Goal: Navigation & Orientation: Find specific page/section

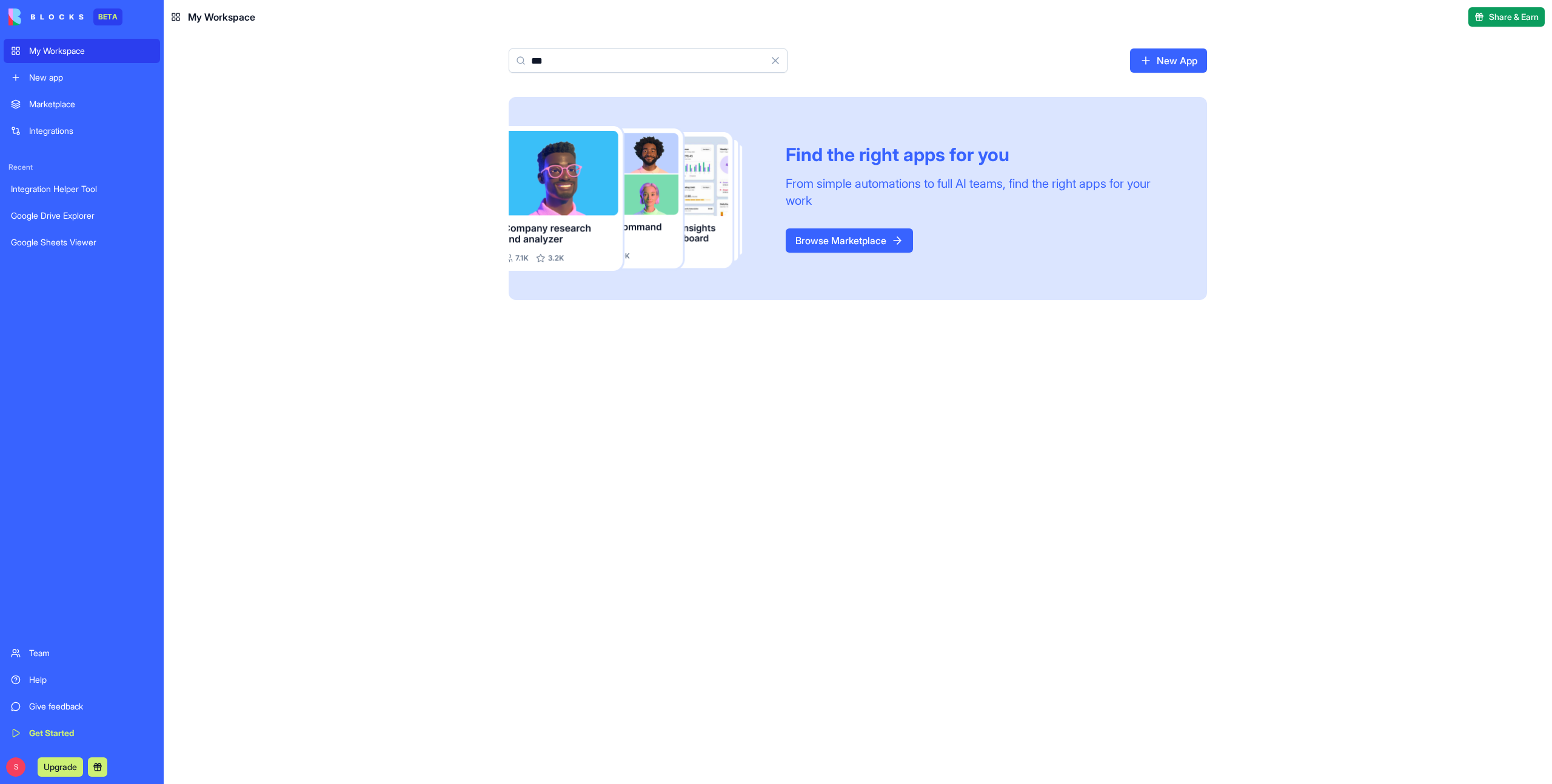
type input "***"
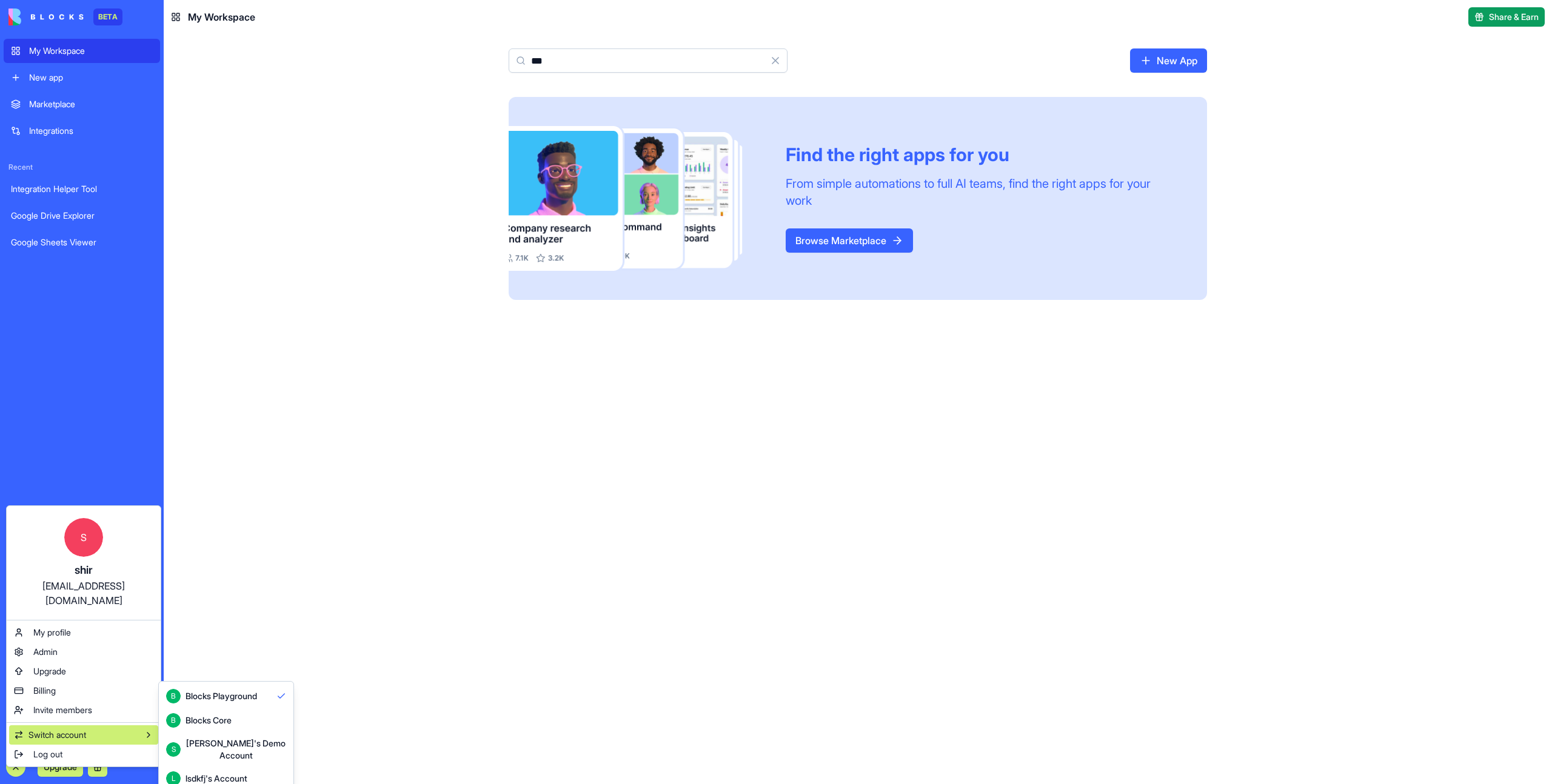
click at [221, 726] on div "Blocks Core" at bounding box center [208, 720] width 46 height 12
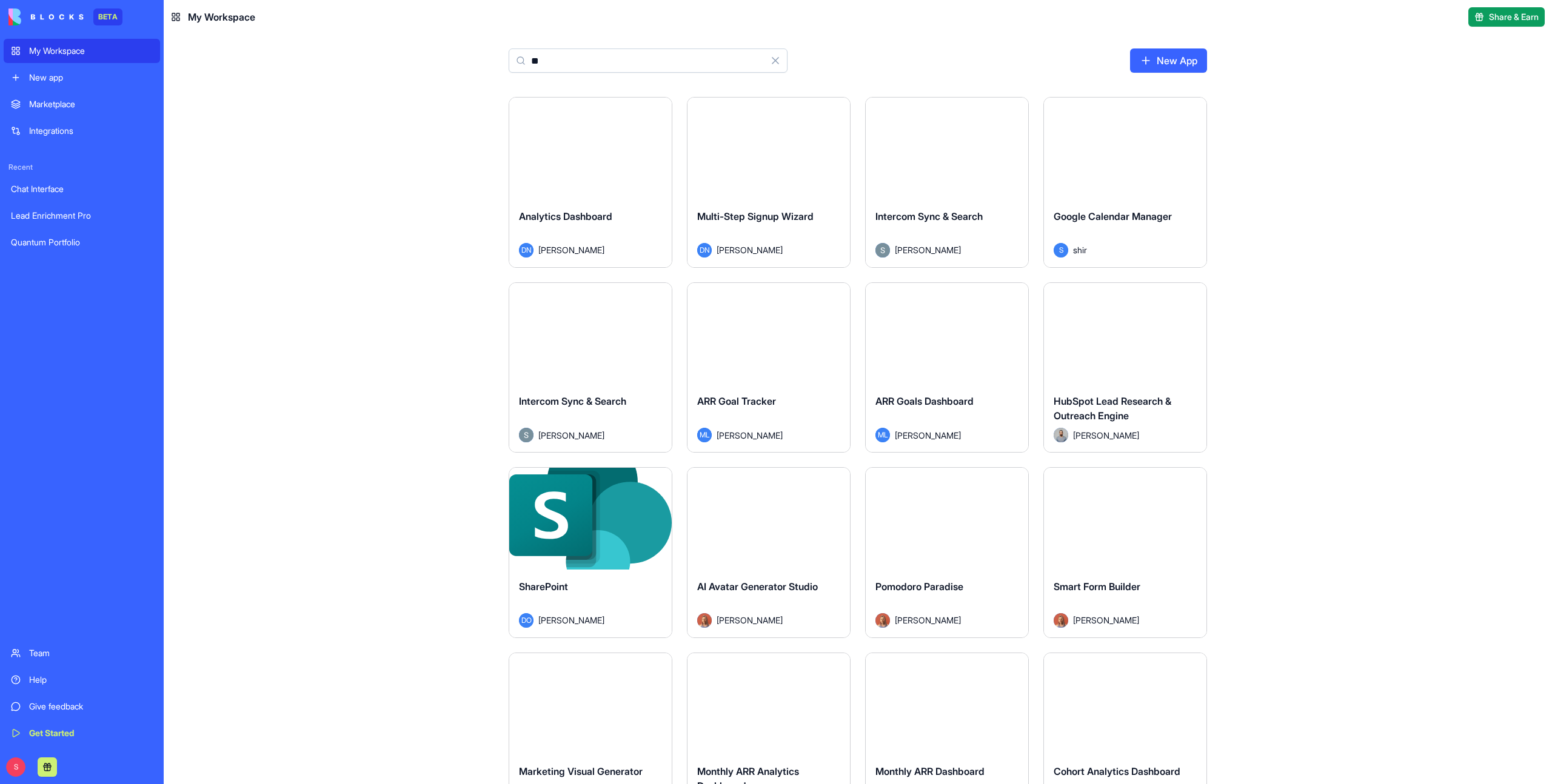
type input "***"
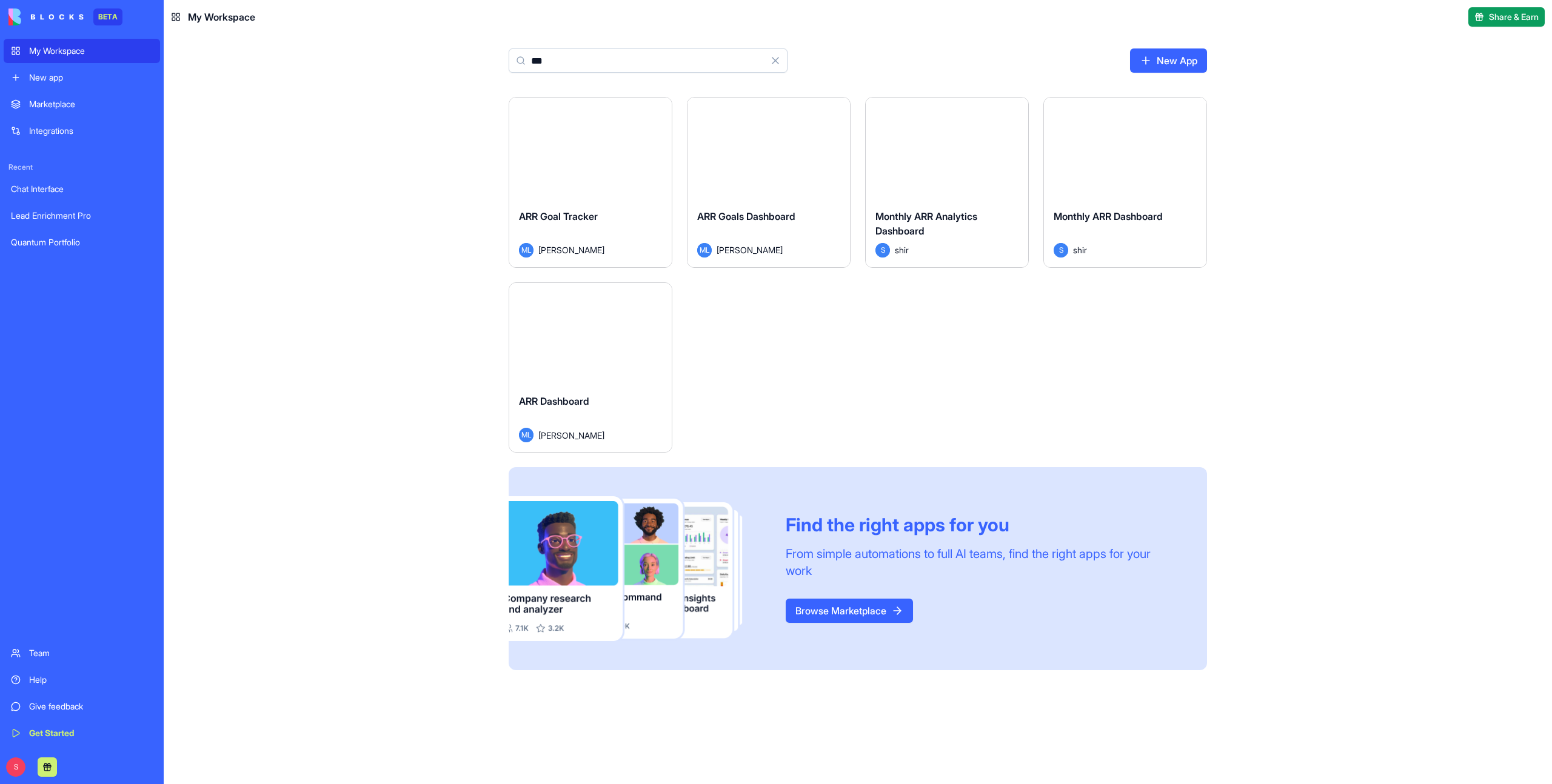
click at [610, 211] on div "ARR Goal Tracker" at bounding box center [590, 226] width 143 height 34
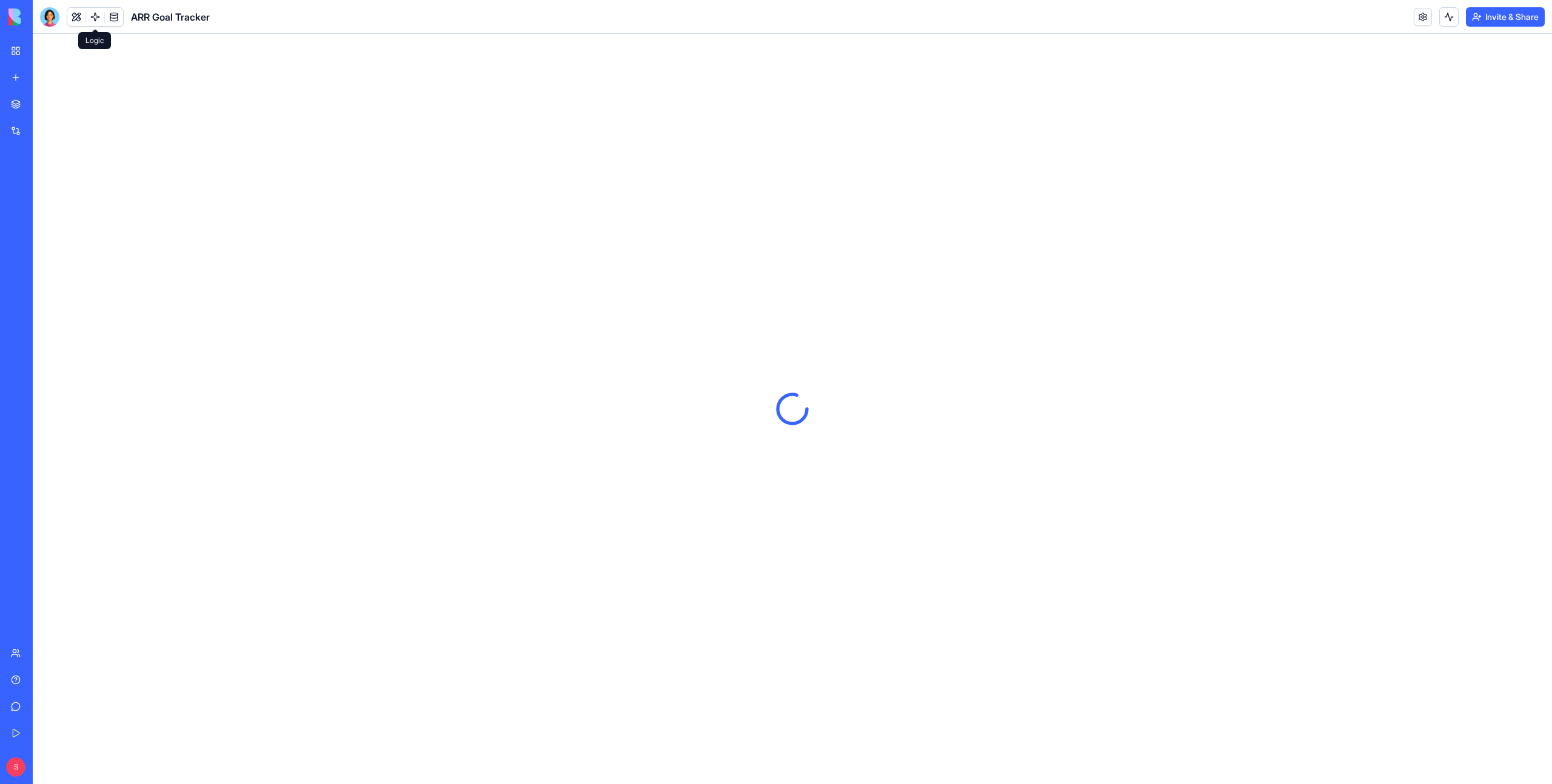
click at [90, 14] on link at bounding box center [95, 17] width 18 height 18
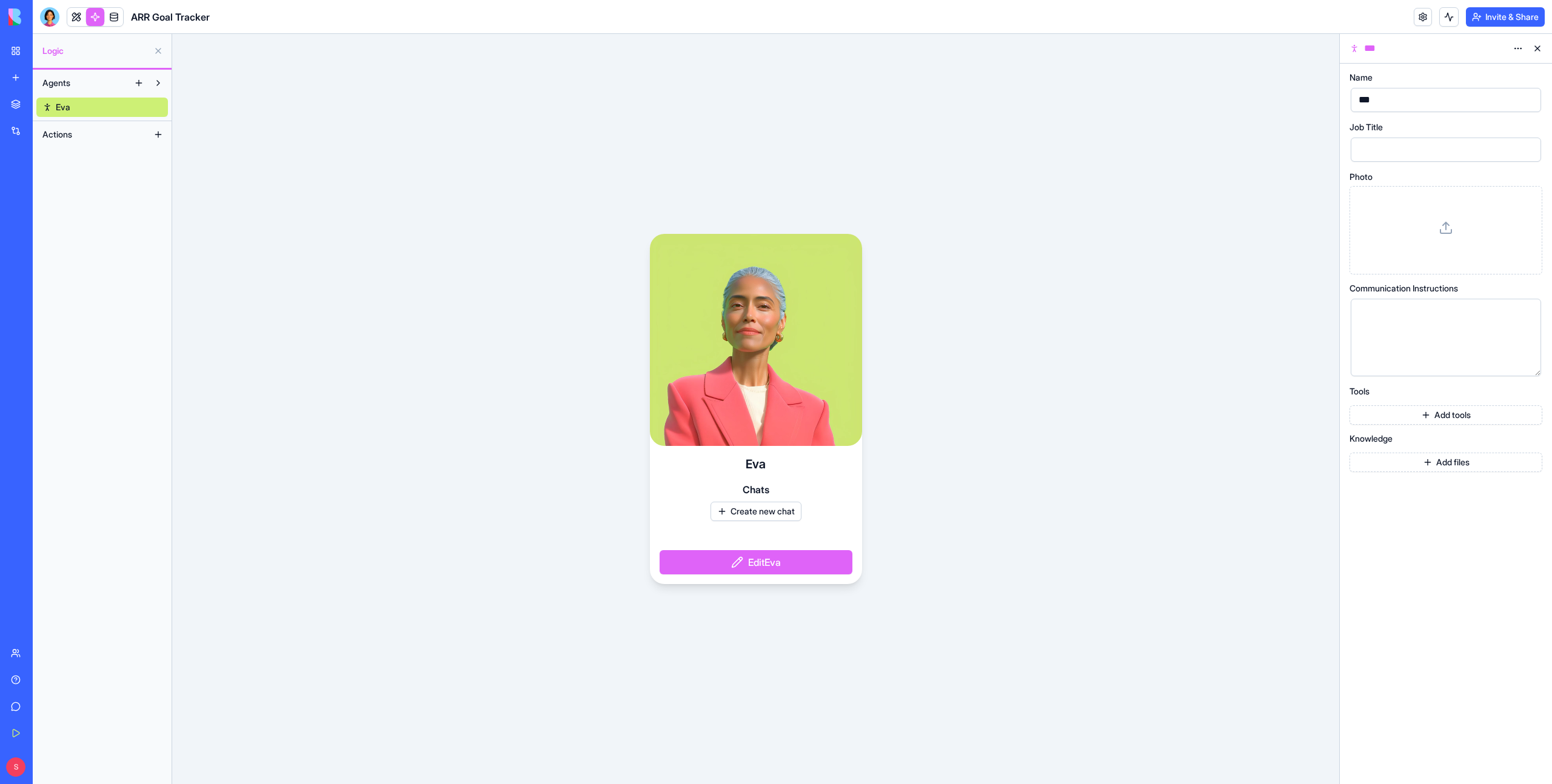
click at [23, 61] on link "My Workspace" at bounding box center [28, 51] width 48 height 25
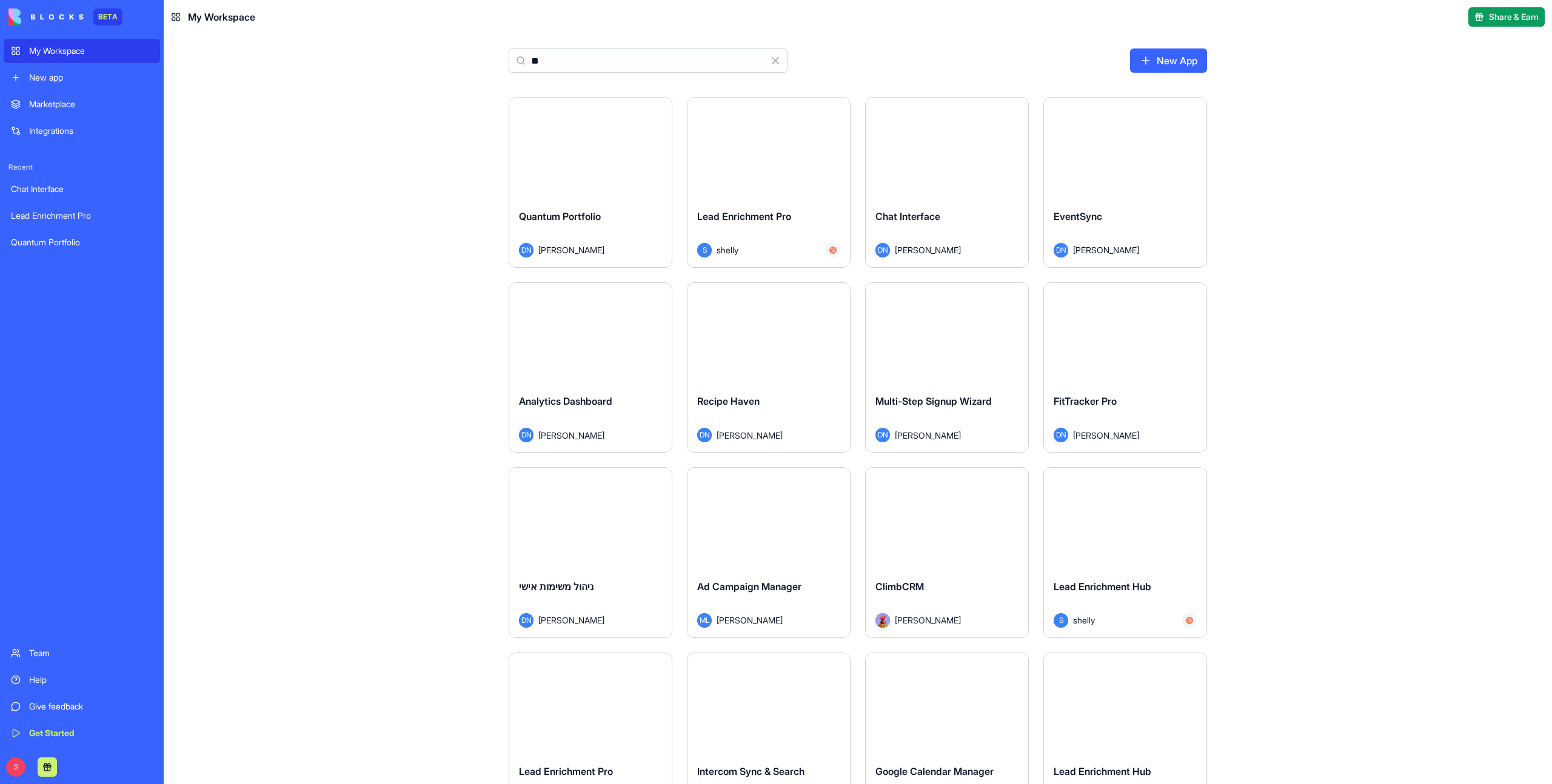
type input "***"
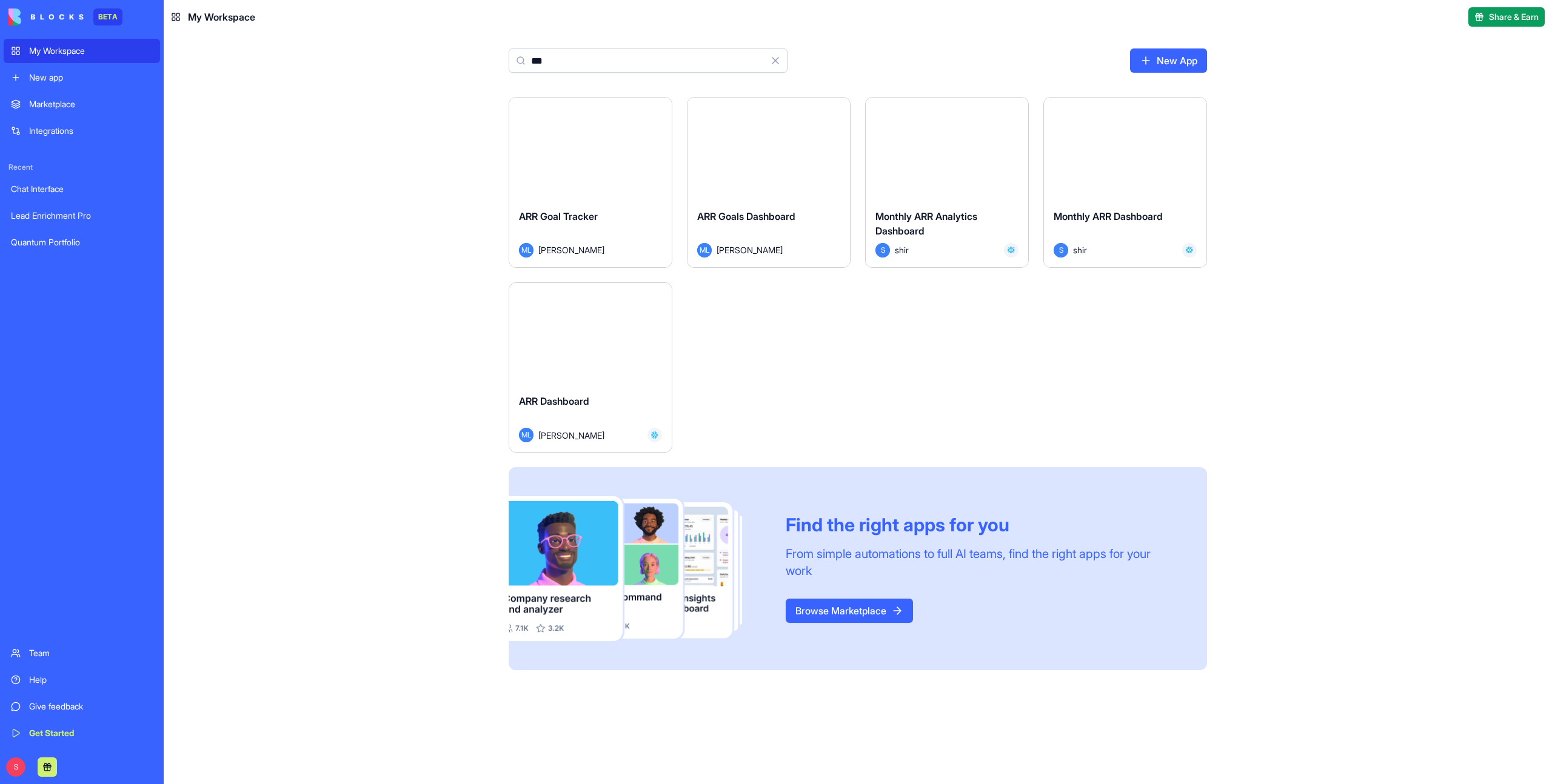
click at [776, 230] on div "ARR Goals Dashboard" at bounding box center [768, 226] width 143 height 34
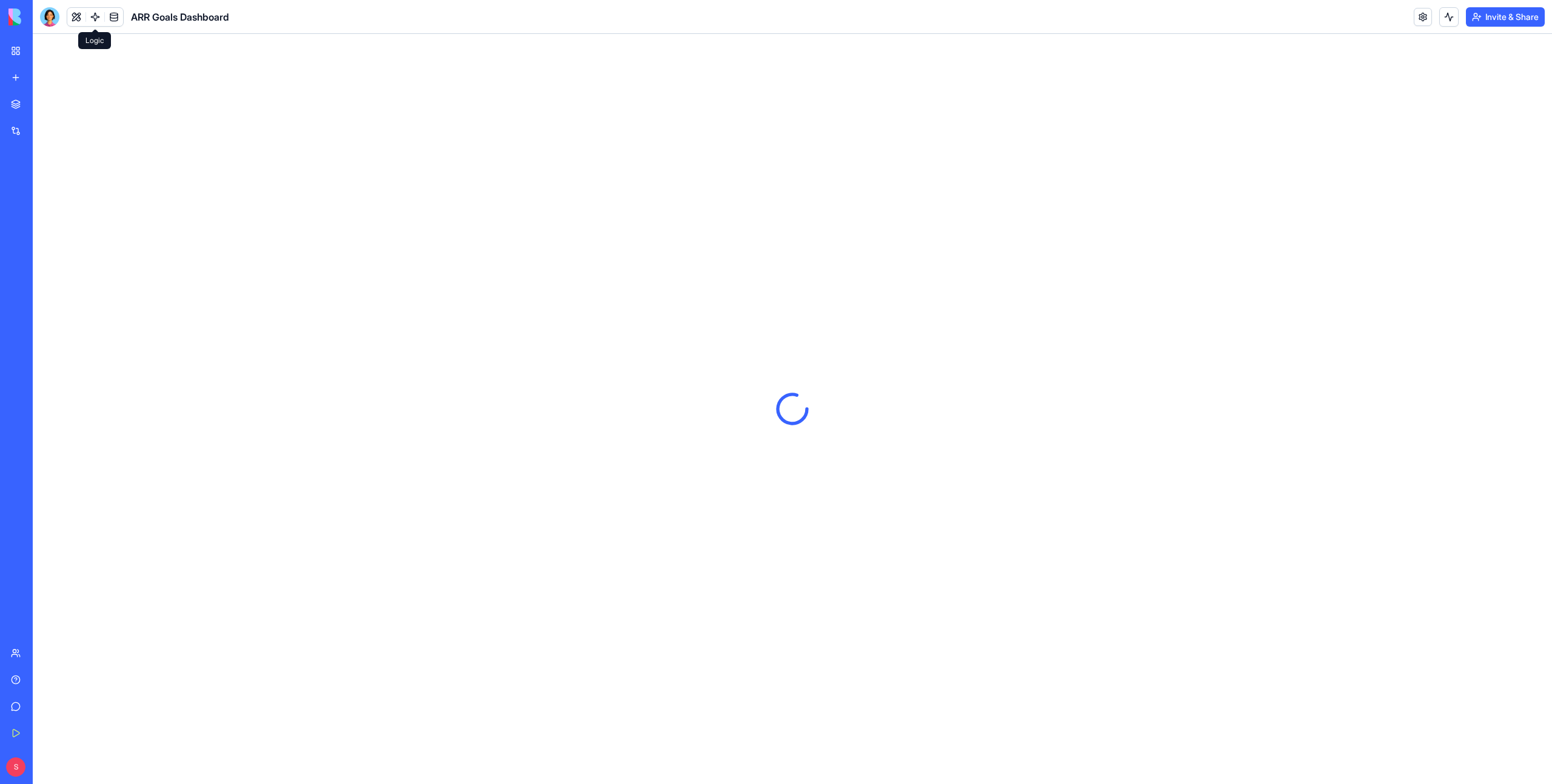
click at [93, 16] on link at bounding box center [95, 17] width 18 height 18
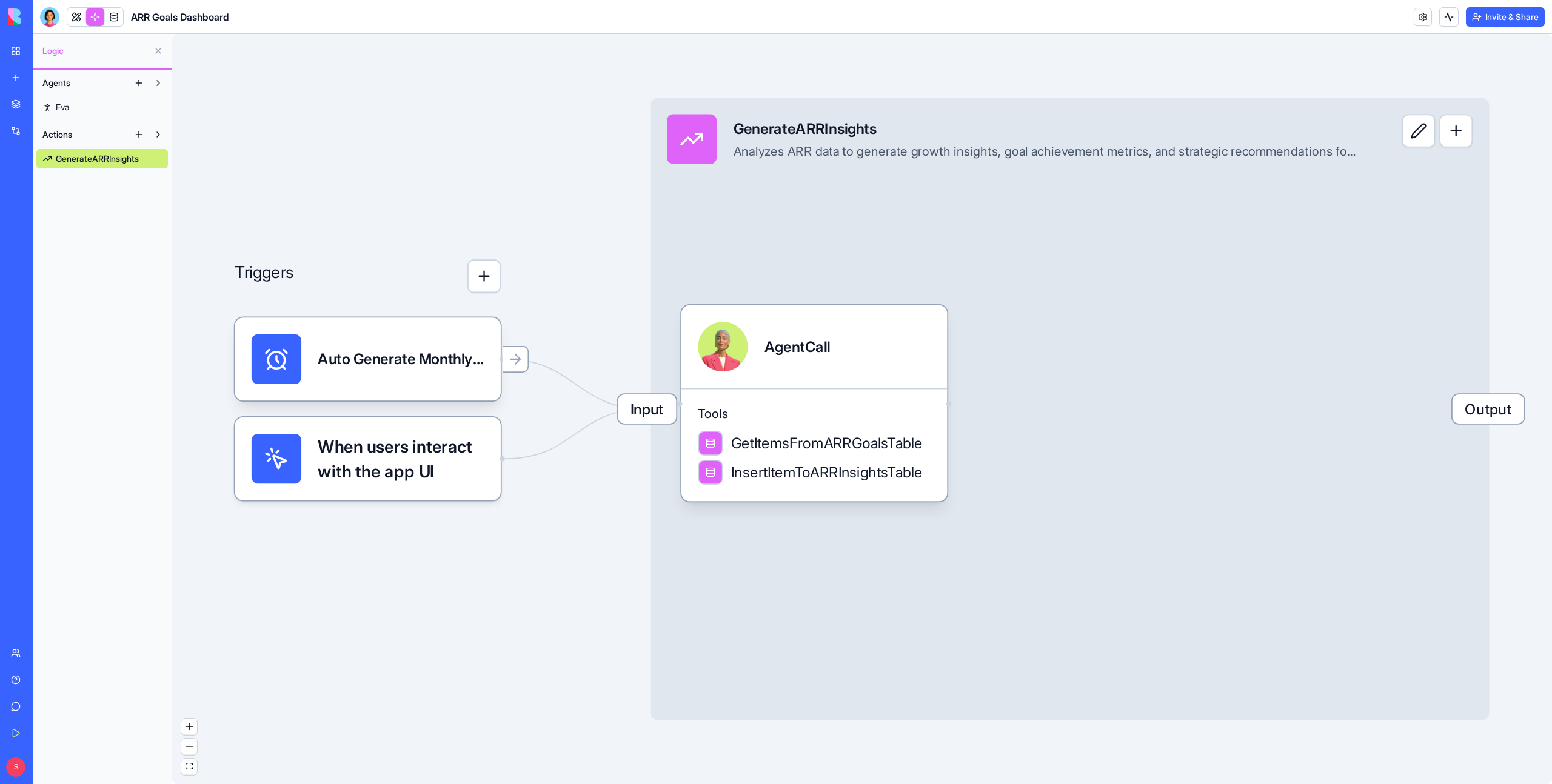
click at [19, 49] on link "My Workspace" at bounding box center [28, 51] width 48 height 25
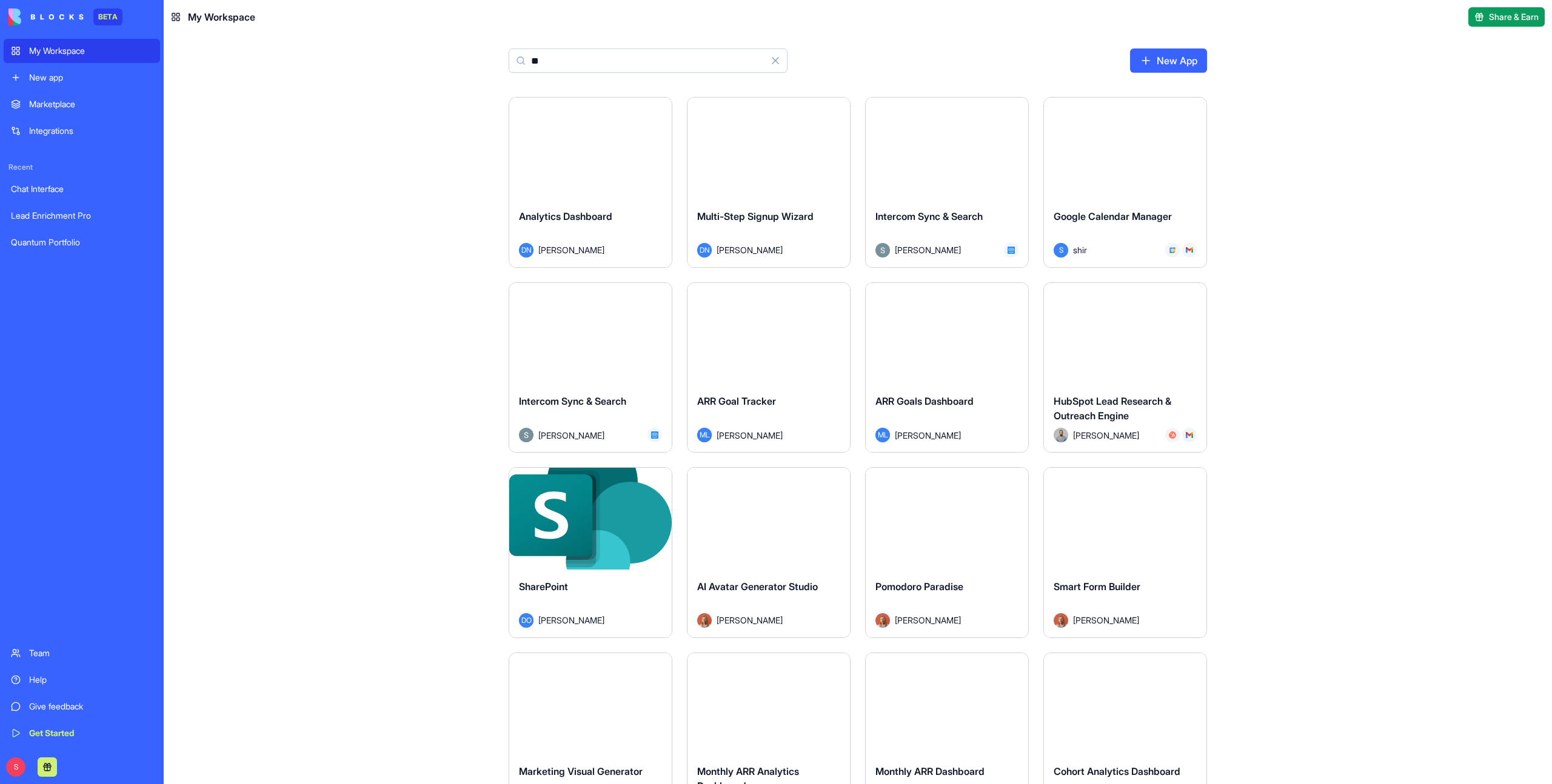
type input "***"
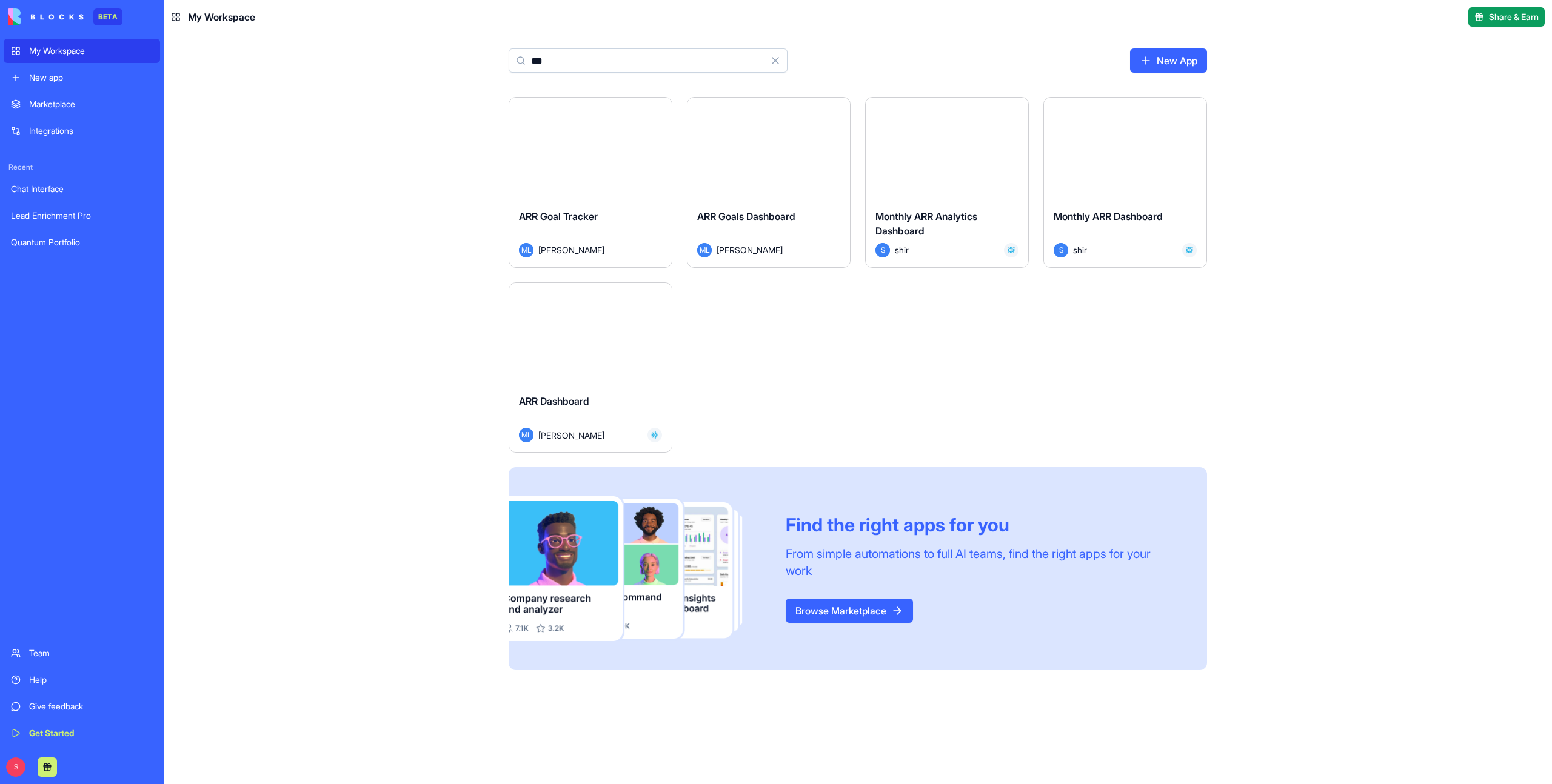
click at [590, 412] on div "ARR Dashboard" at bounding box center [590, 410] width 143 height 34
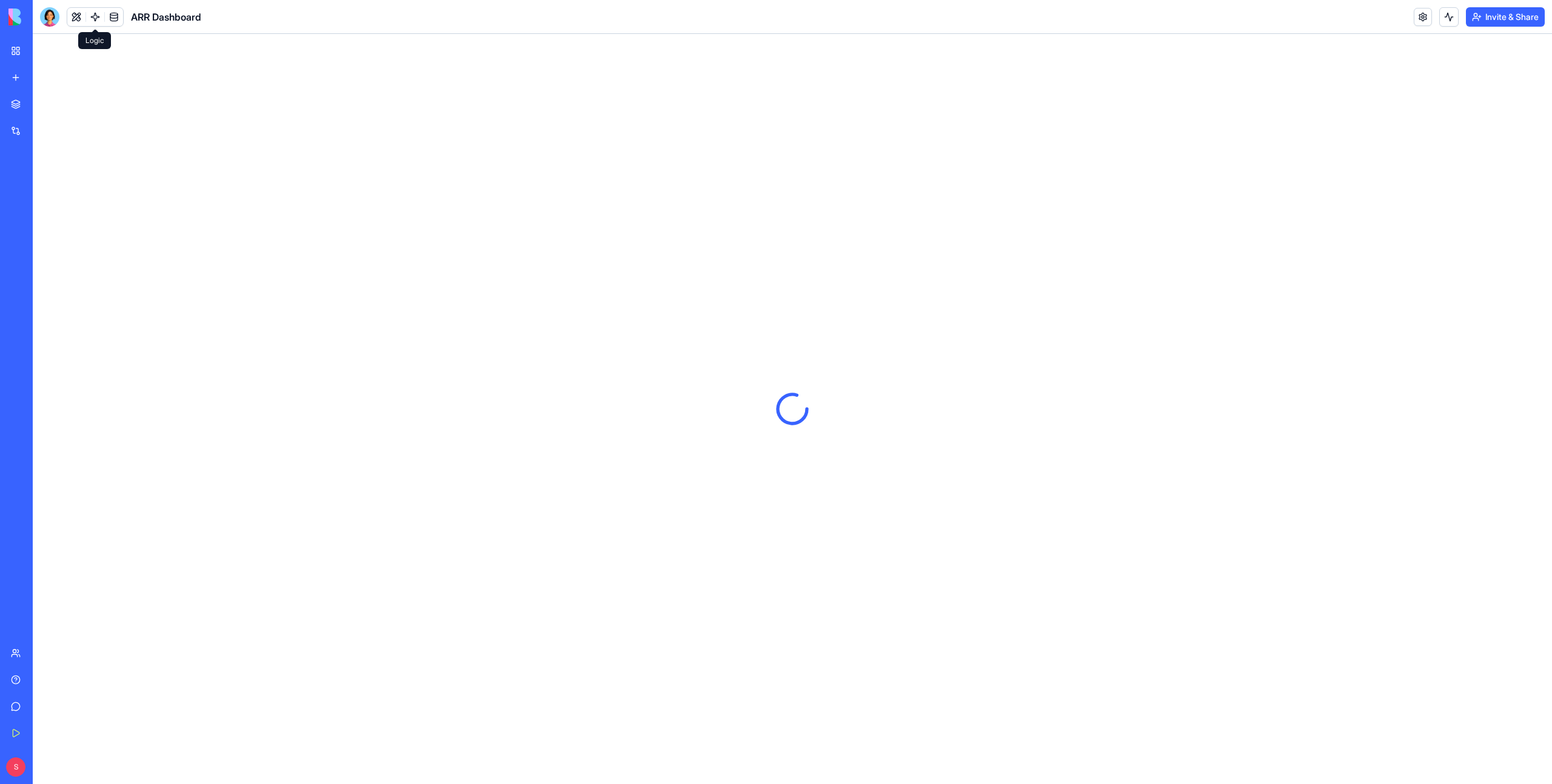
click at [90, 15] on link at bounding box center [95, 17] width 18 height 18
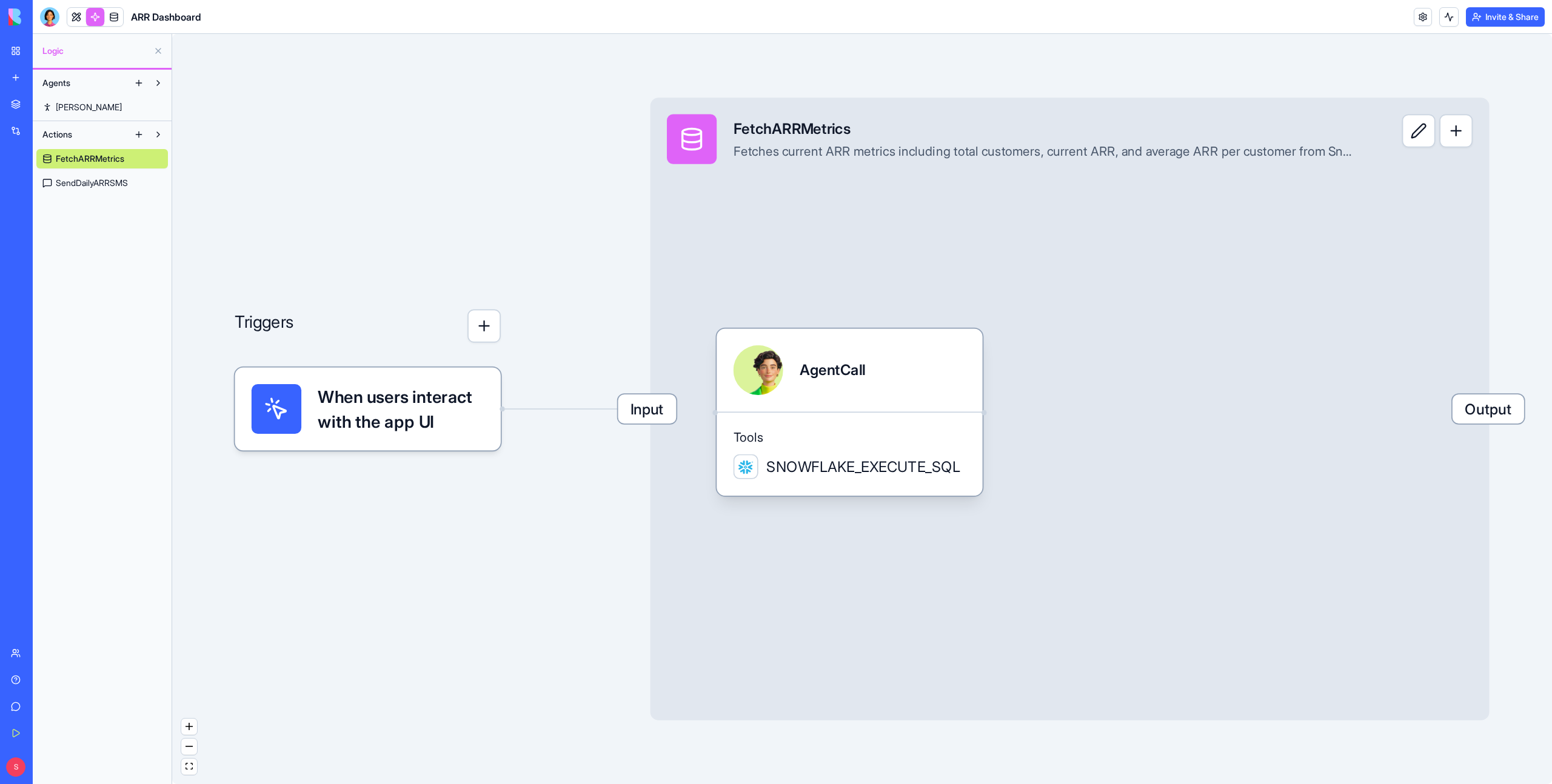
click at [94, 181] on span "SendDailyARRSMS" at bounding box center [91, 182] width 72 height 12
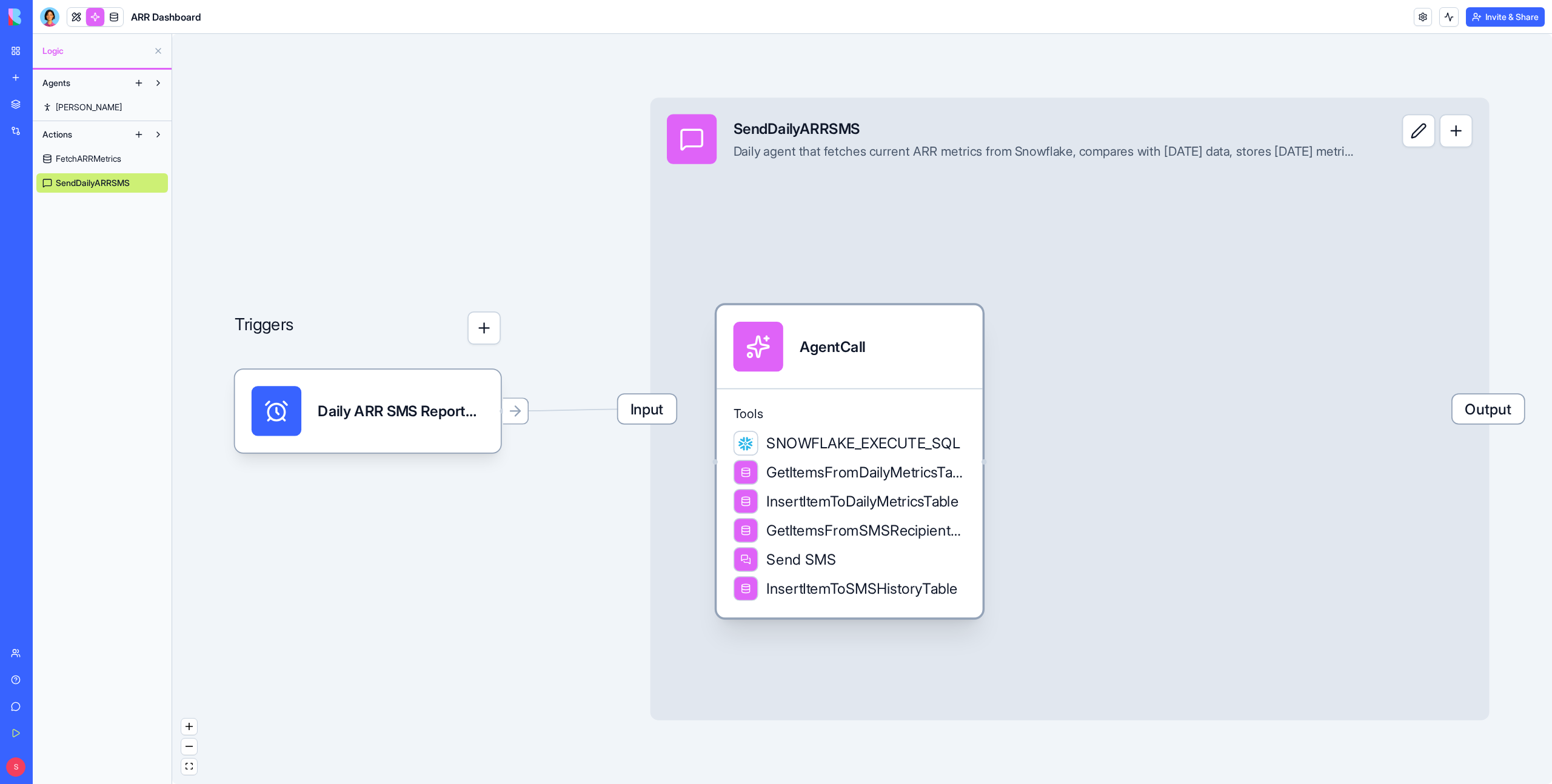
click at [930, 449] on span "SNOWFLAKE_EXECUTE_SQL" at bounding box center [863, 443] width 194 height 21
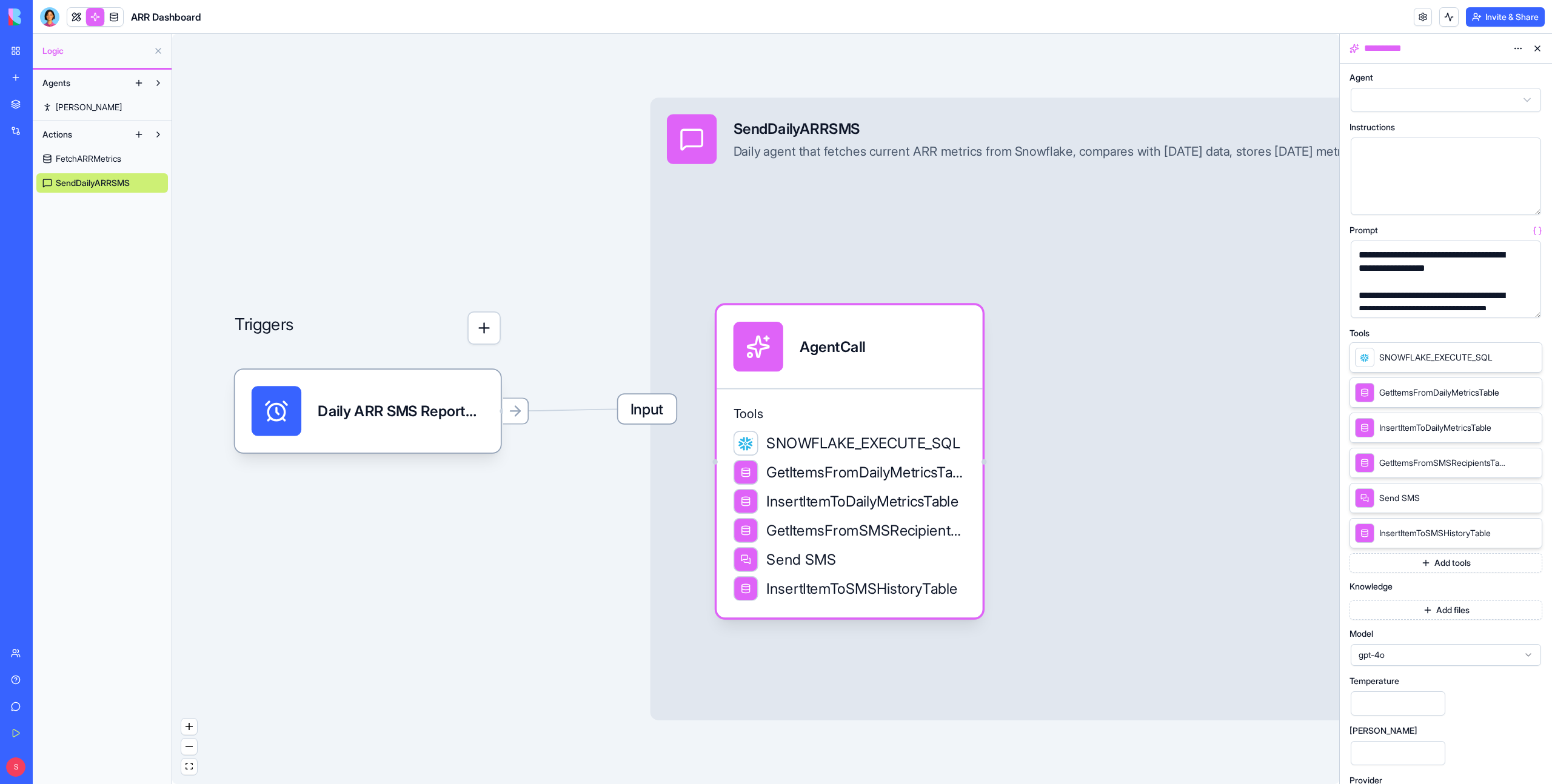
click at [1529, 306] on button "button" at bounding box center [1529, 306] width 19 height 19
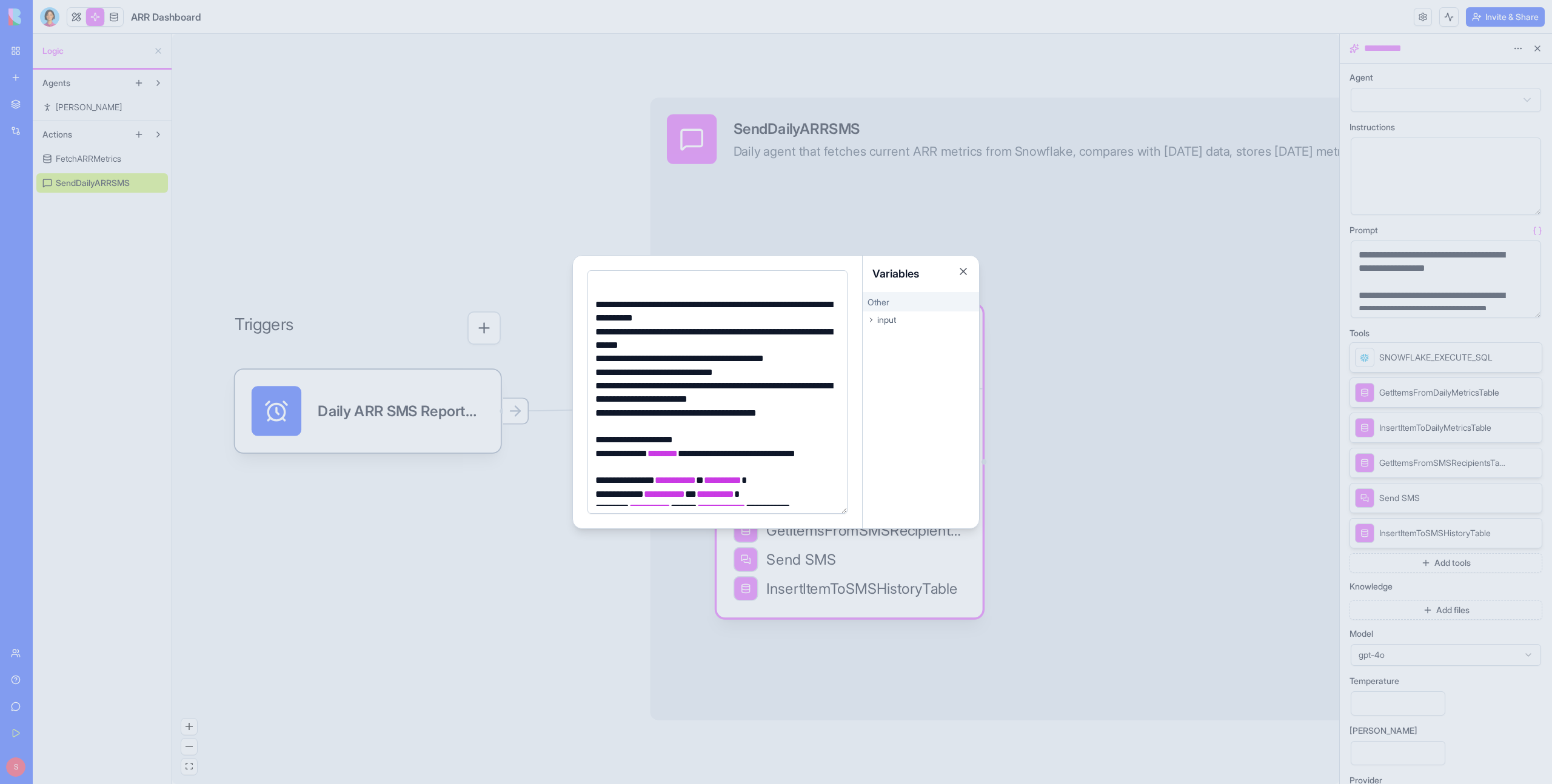
scroll to position [13, 0]
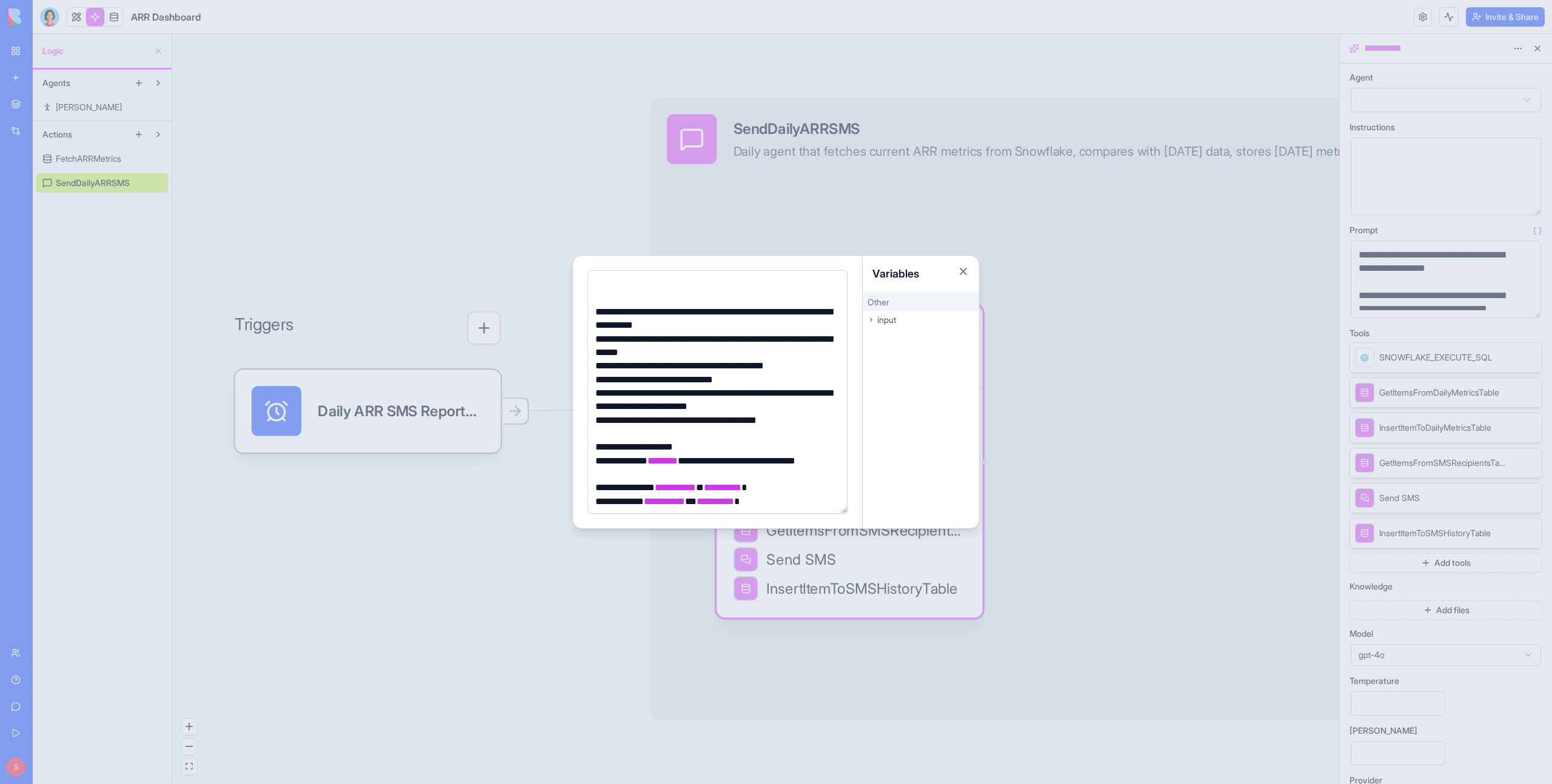
click at [528, 106] on div at bounding box center [776, 392] width 1552 height 784
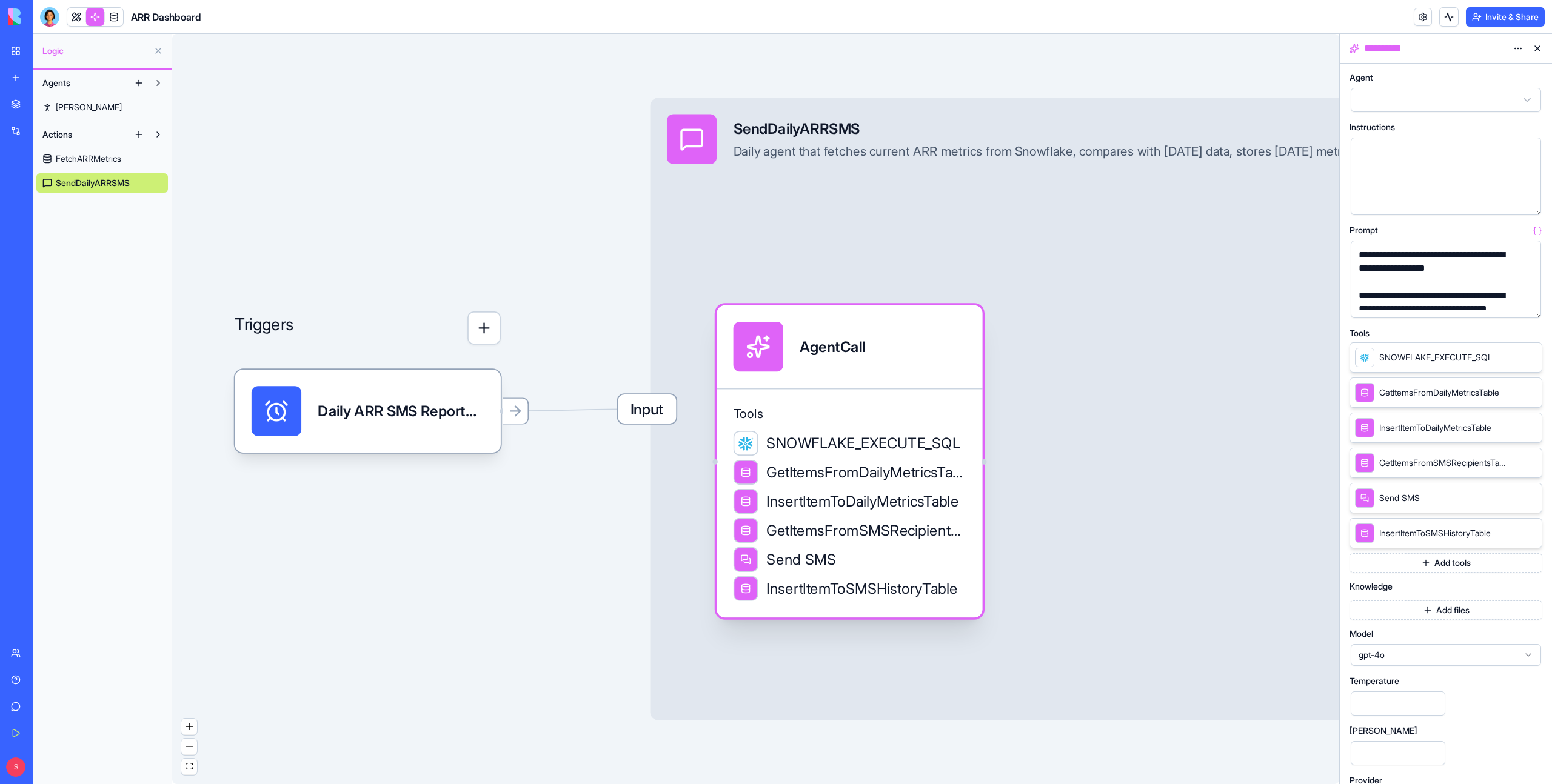
click at [900, 491] on span "InsertItemToDailyMetricsTable" at bounding box center [862, 501] width 193 height 21
click at [1534, 304] on button "button" at bounding box center [1529, 306] width 19 height 19
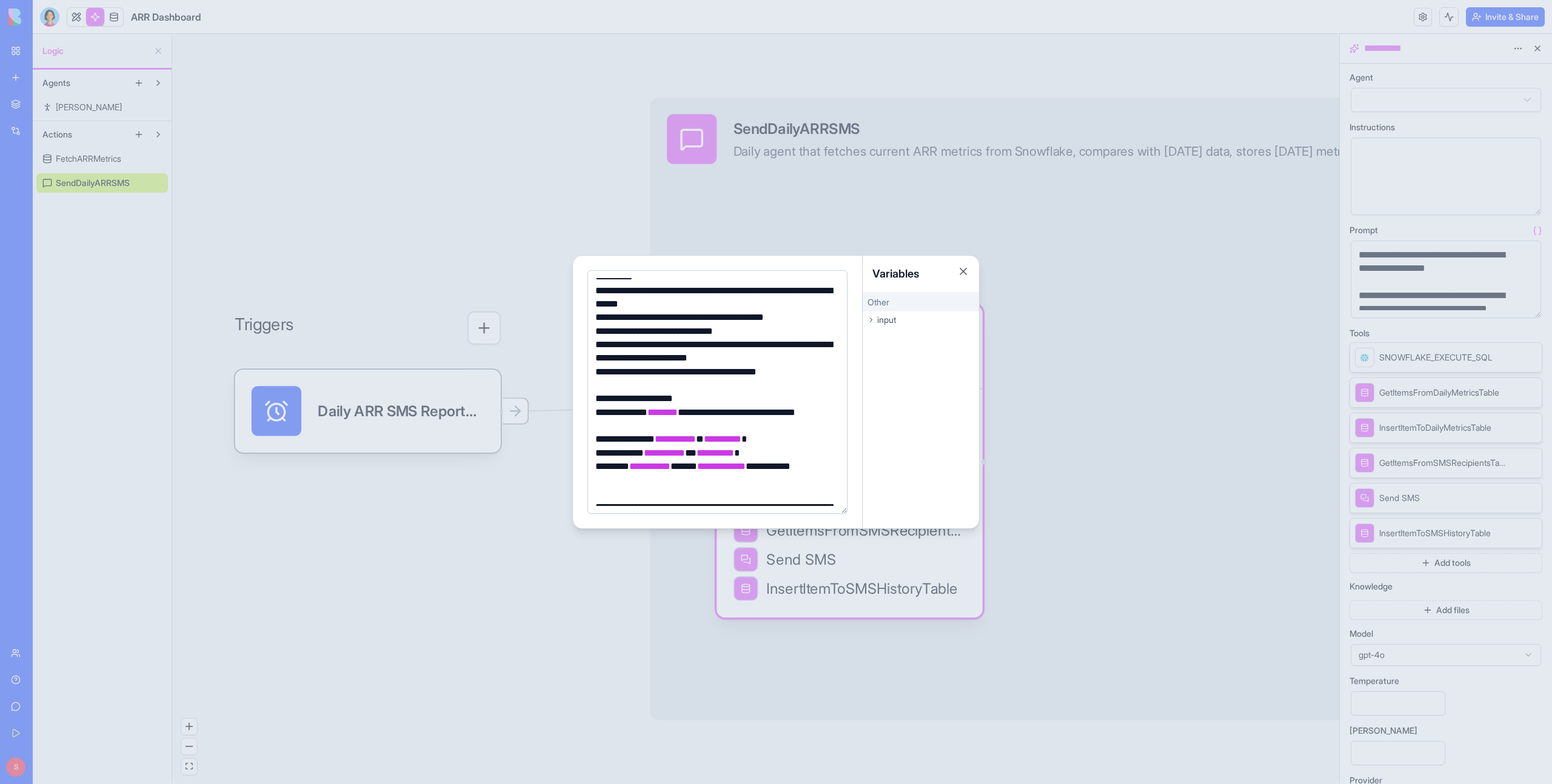
scroll to position [66, 0]
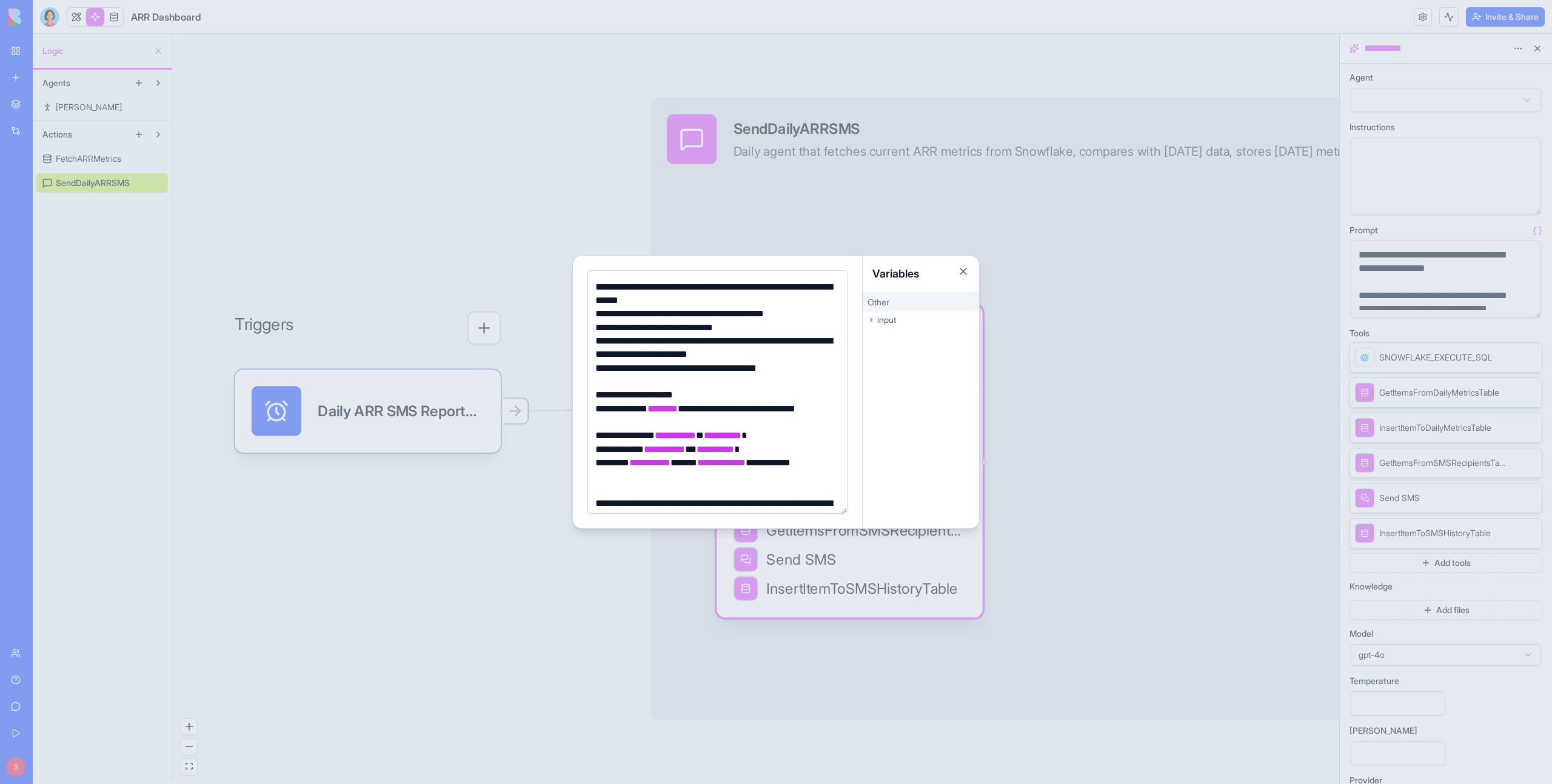
click at [448, 159] on div at bounding box center [776, 392] width 1552 height 784
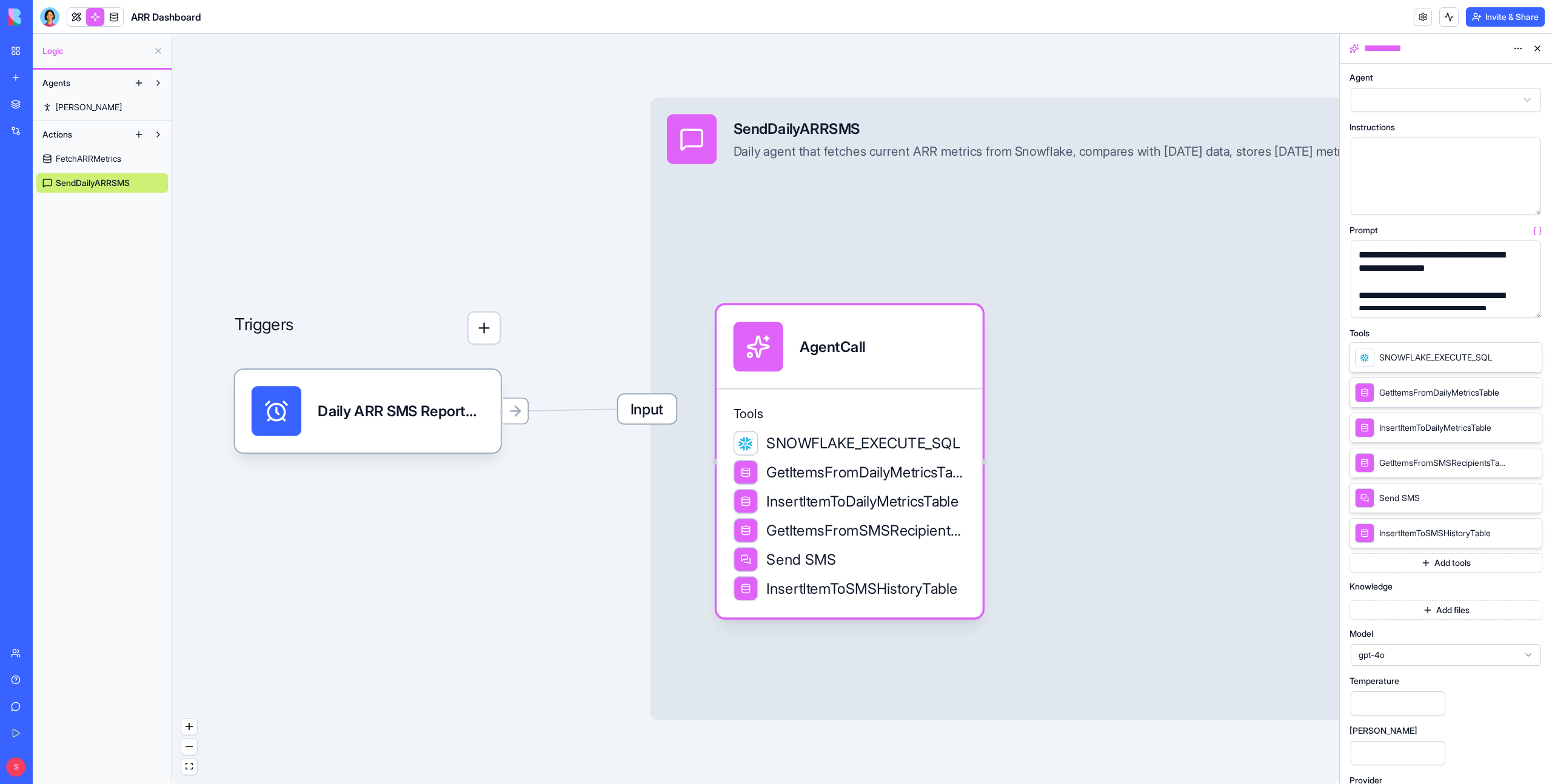
click at [17, 51] on link "My Workspace" at bounding box center [28, 51] width 48 height 25
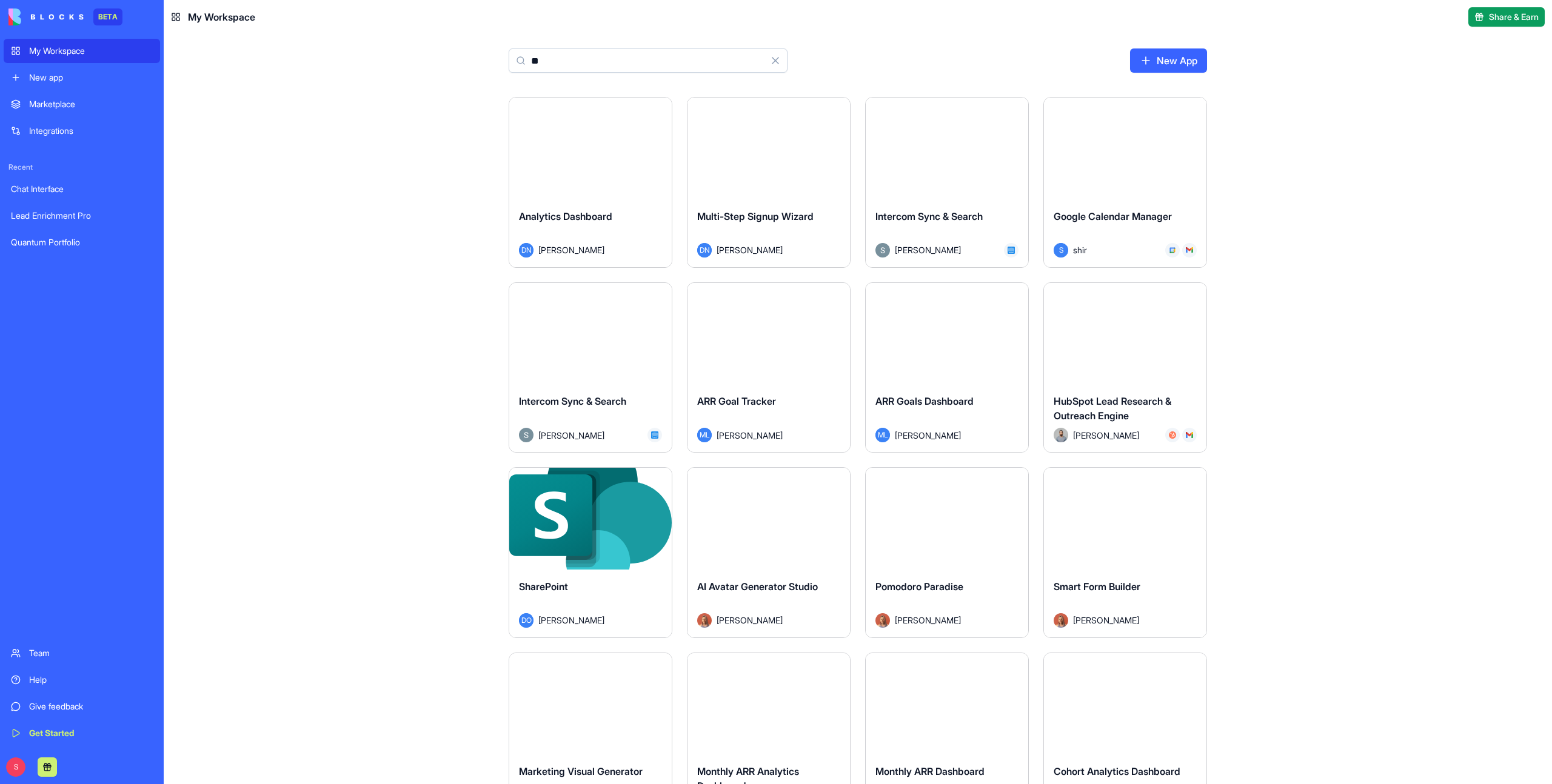
type input "***"
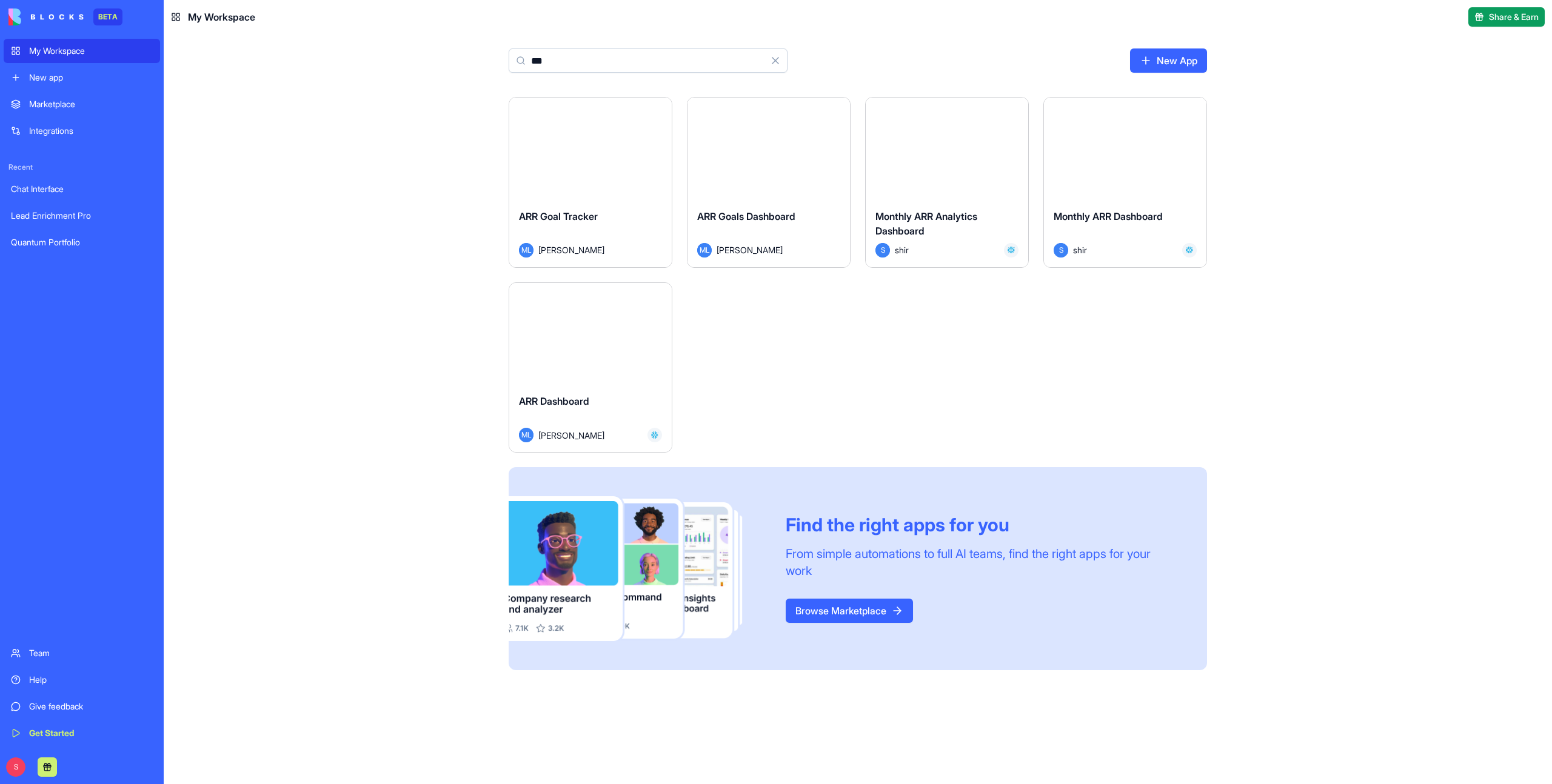
click at [627, 229] on div "ARR Goal Tracker" at bounding box center [590, 226] width 143 height 34
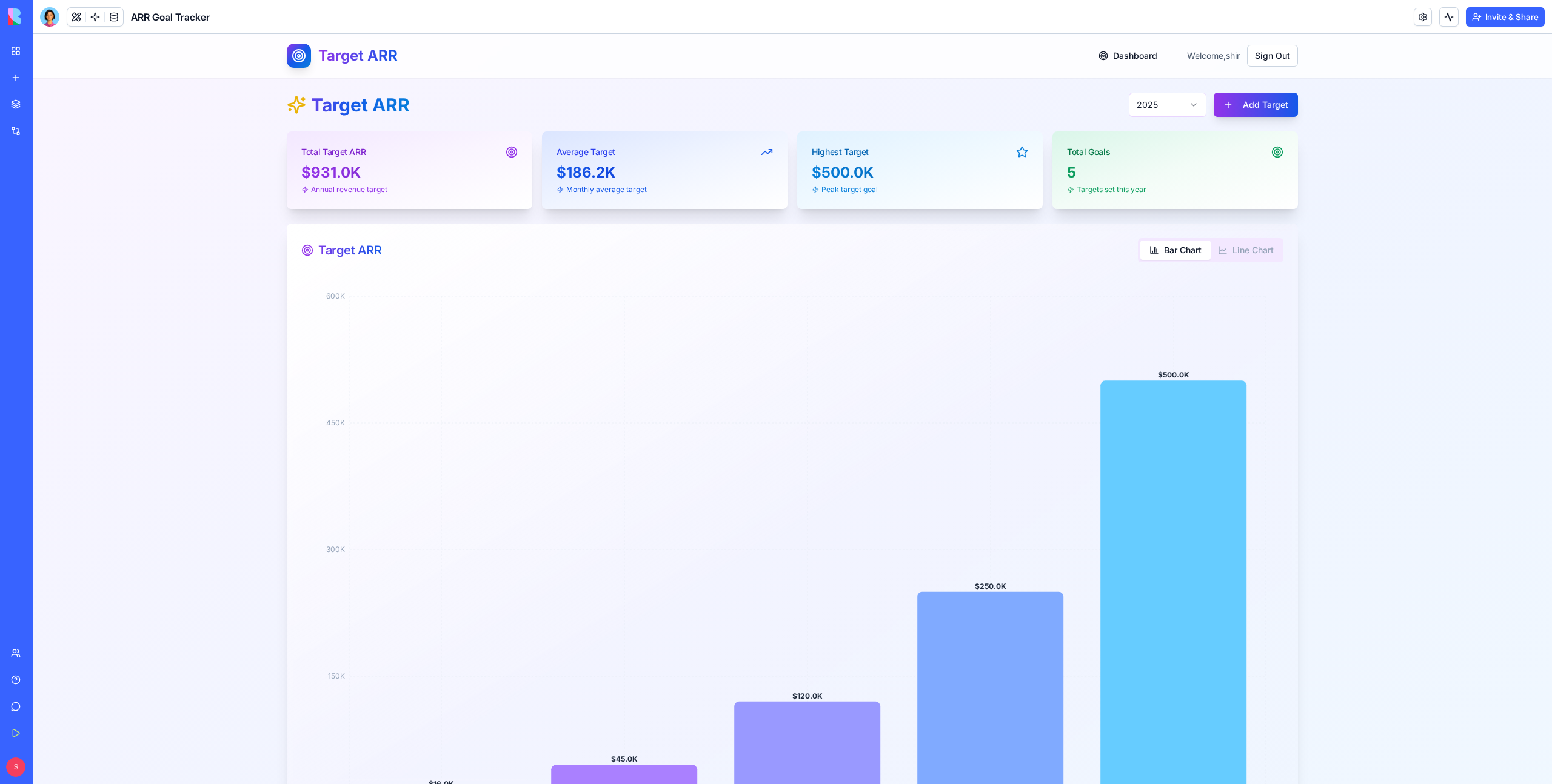
click at [45, 48] on div "My Workspace" at bounding box center [37, 51] width 16 height 12
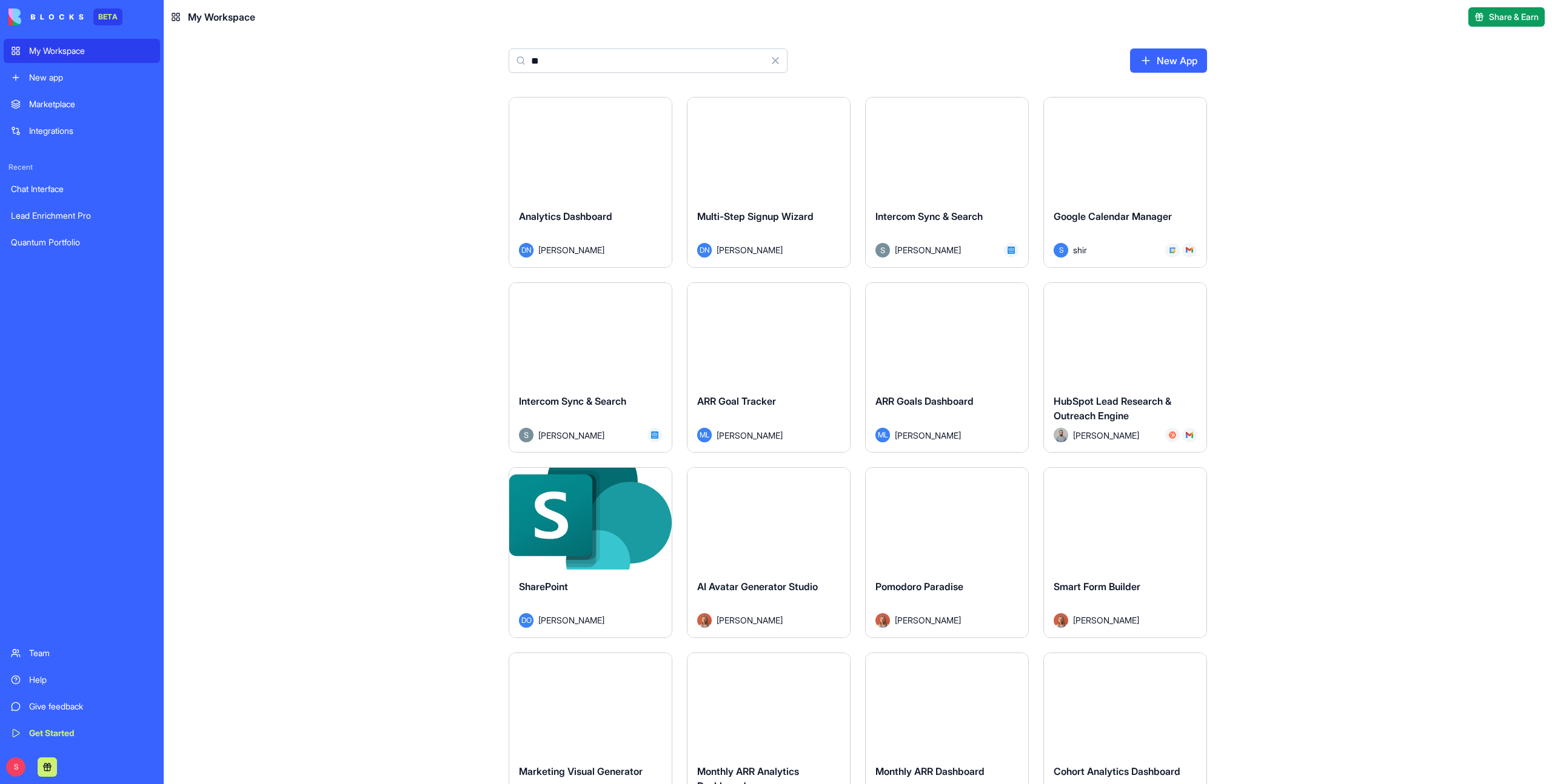
type input "***"
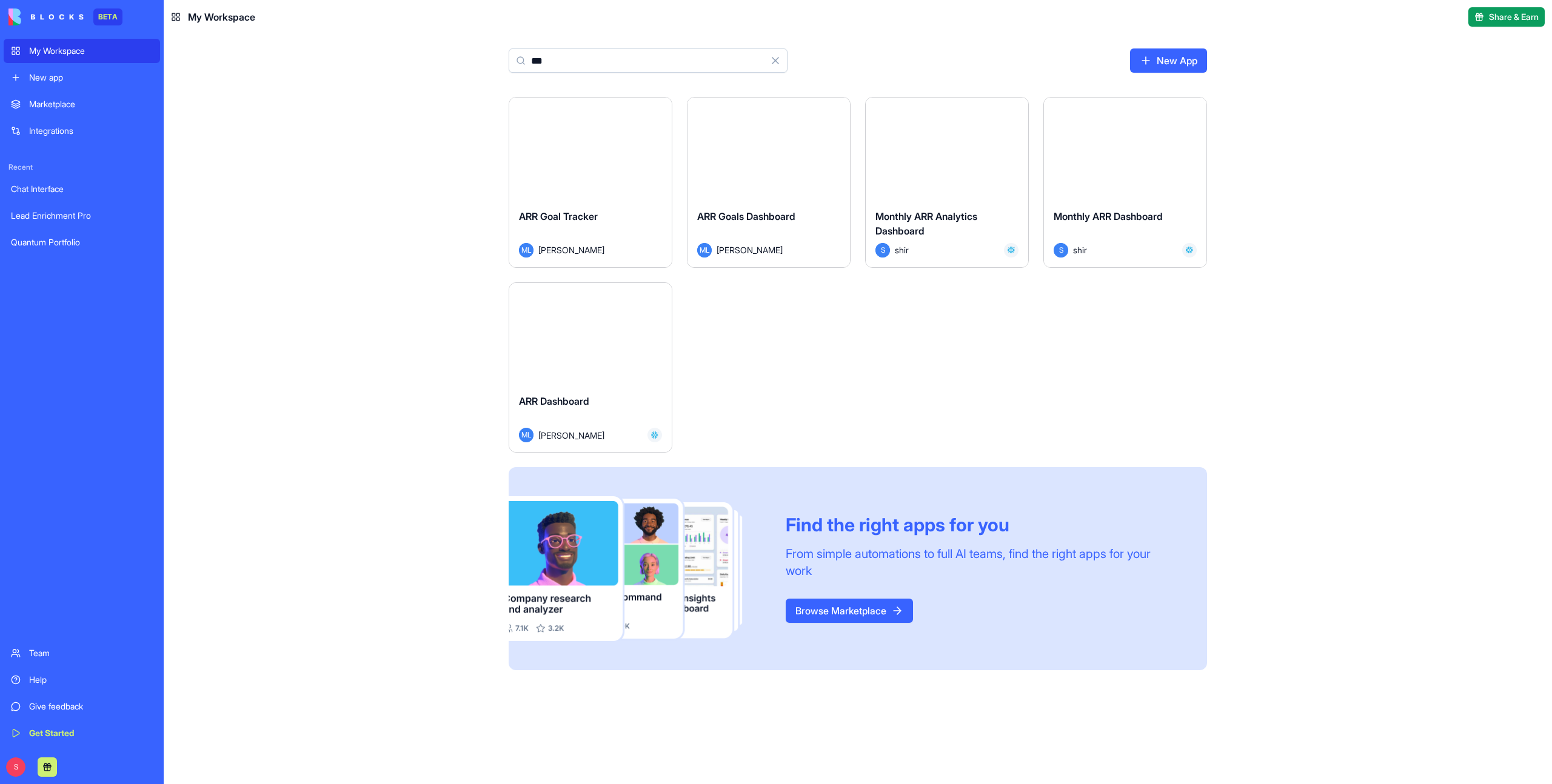
click at [824, 236] on div "ARR Goals Dashboard" at bounding box center [768, 226] width 143 height 34
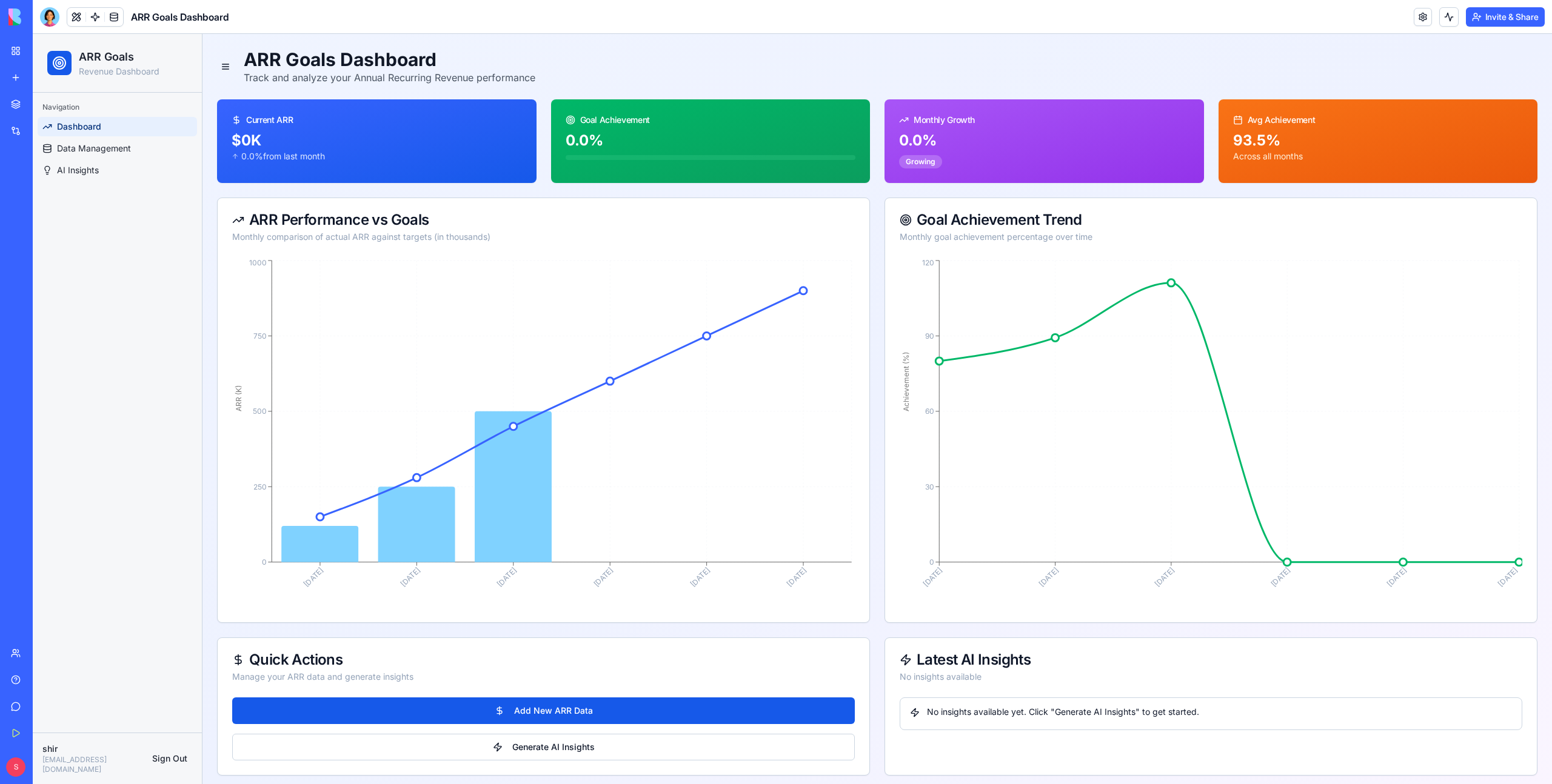
scroll to position [6, 0]
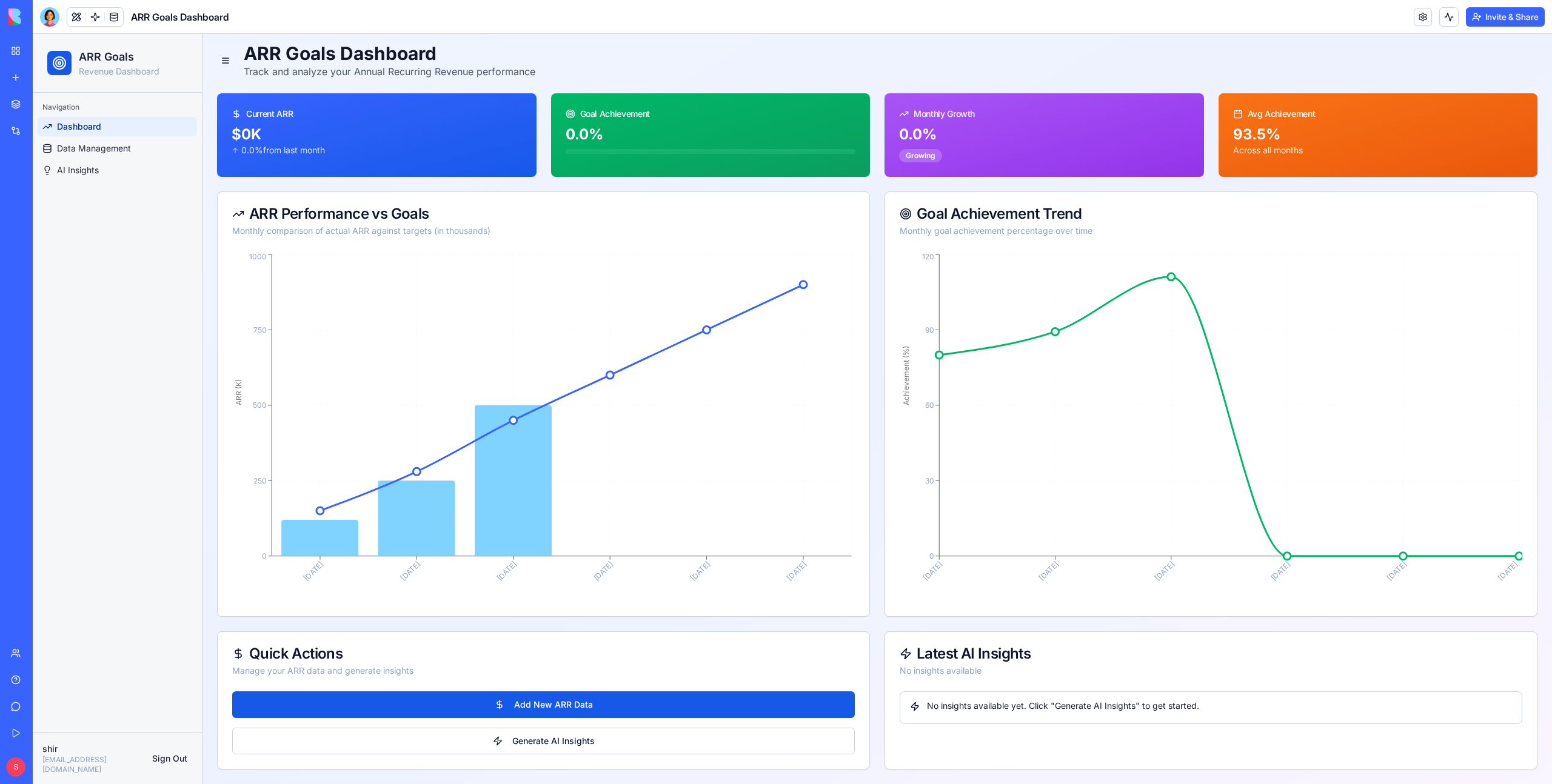
click at [17, 52] on link "My Workspace" at bounding box center [28, 51] width 48 height 25
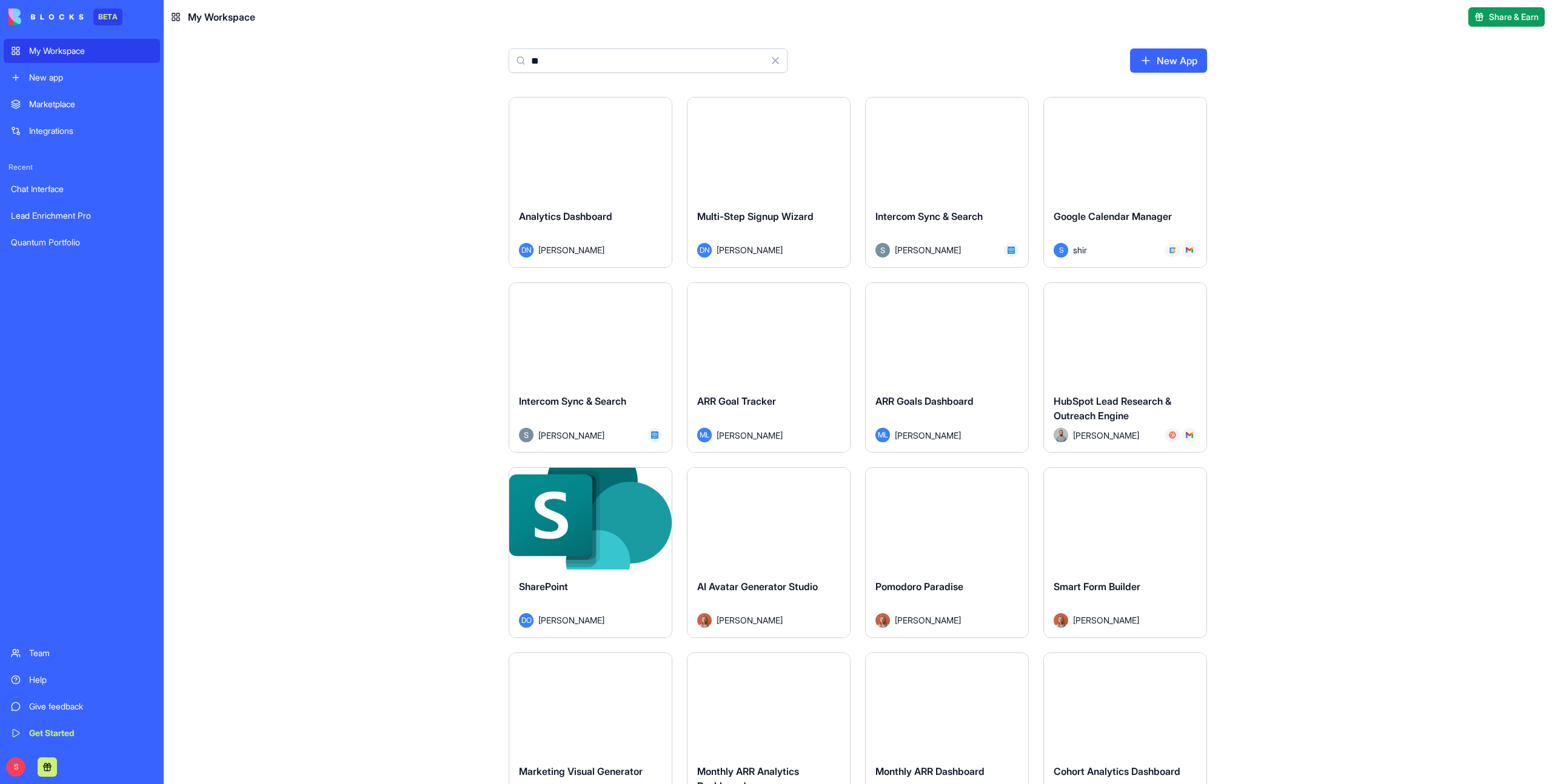
type input "***"
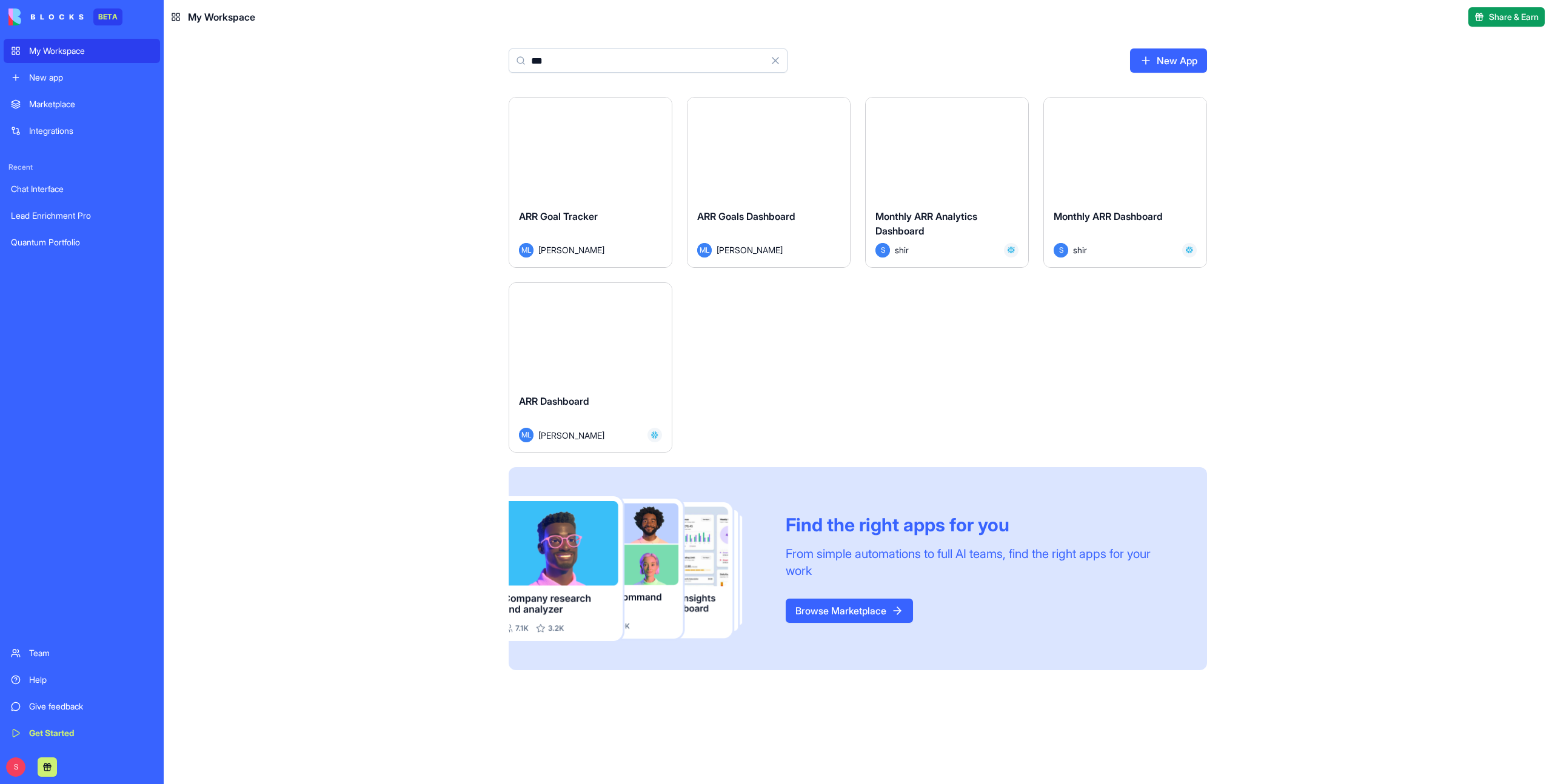
click at [643, 402] on div "ARR Dashboard" at bounding box center [590, 410] width 143 height 34
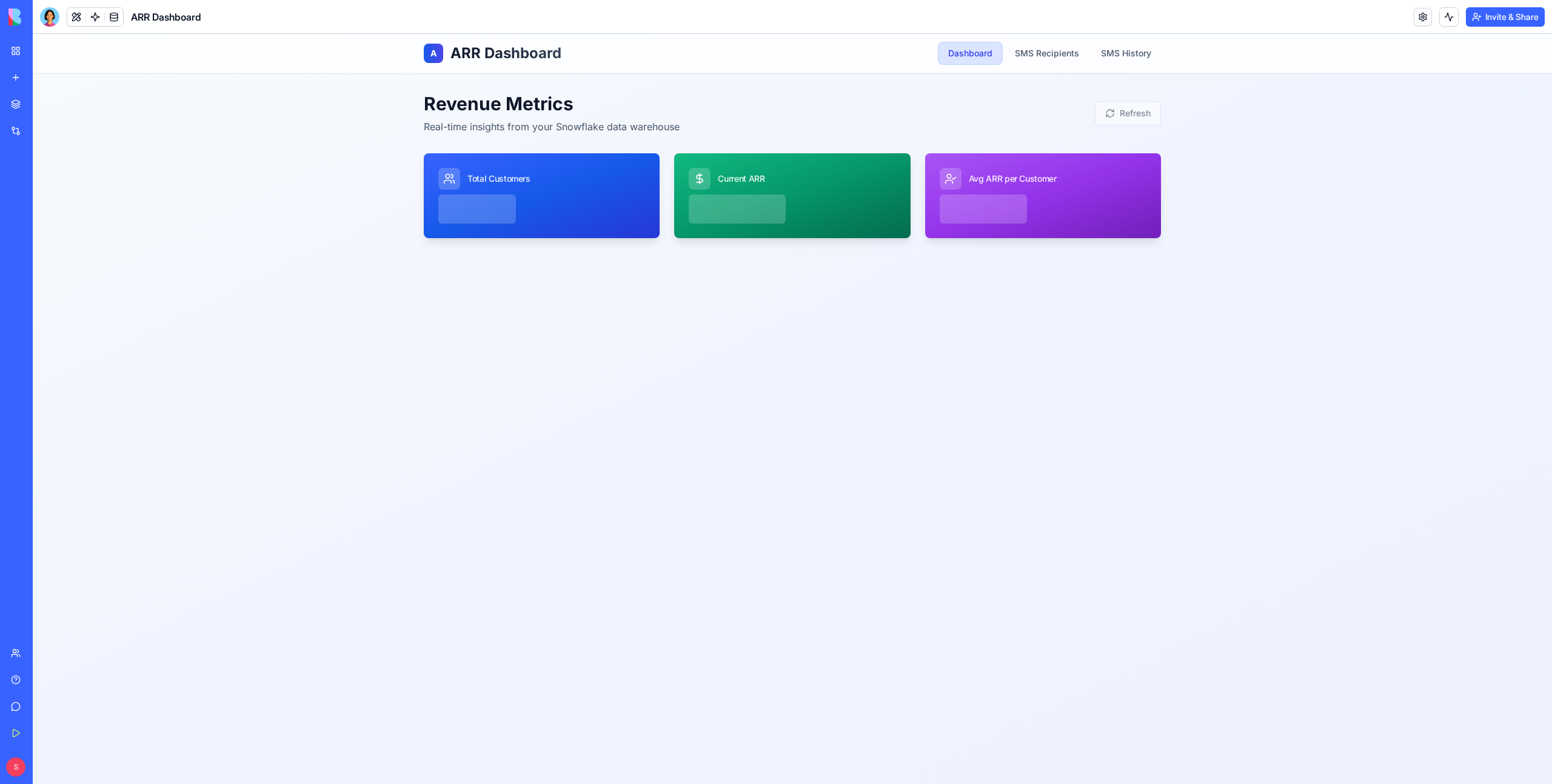
click at [19, 51] on link "My Workspace" at bounding box center [28, 51] width 48 height 25
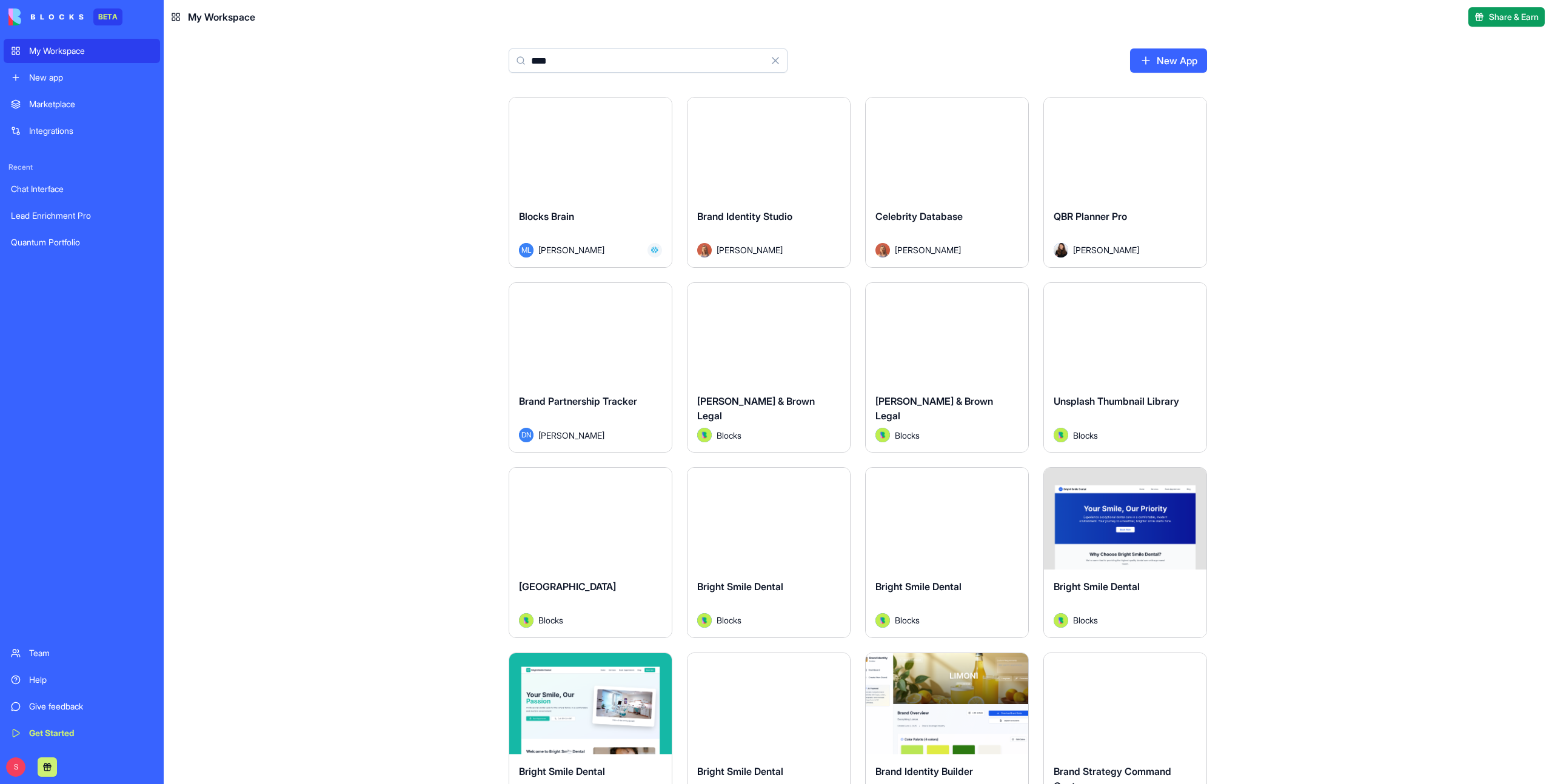
type input "*****"
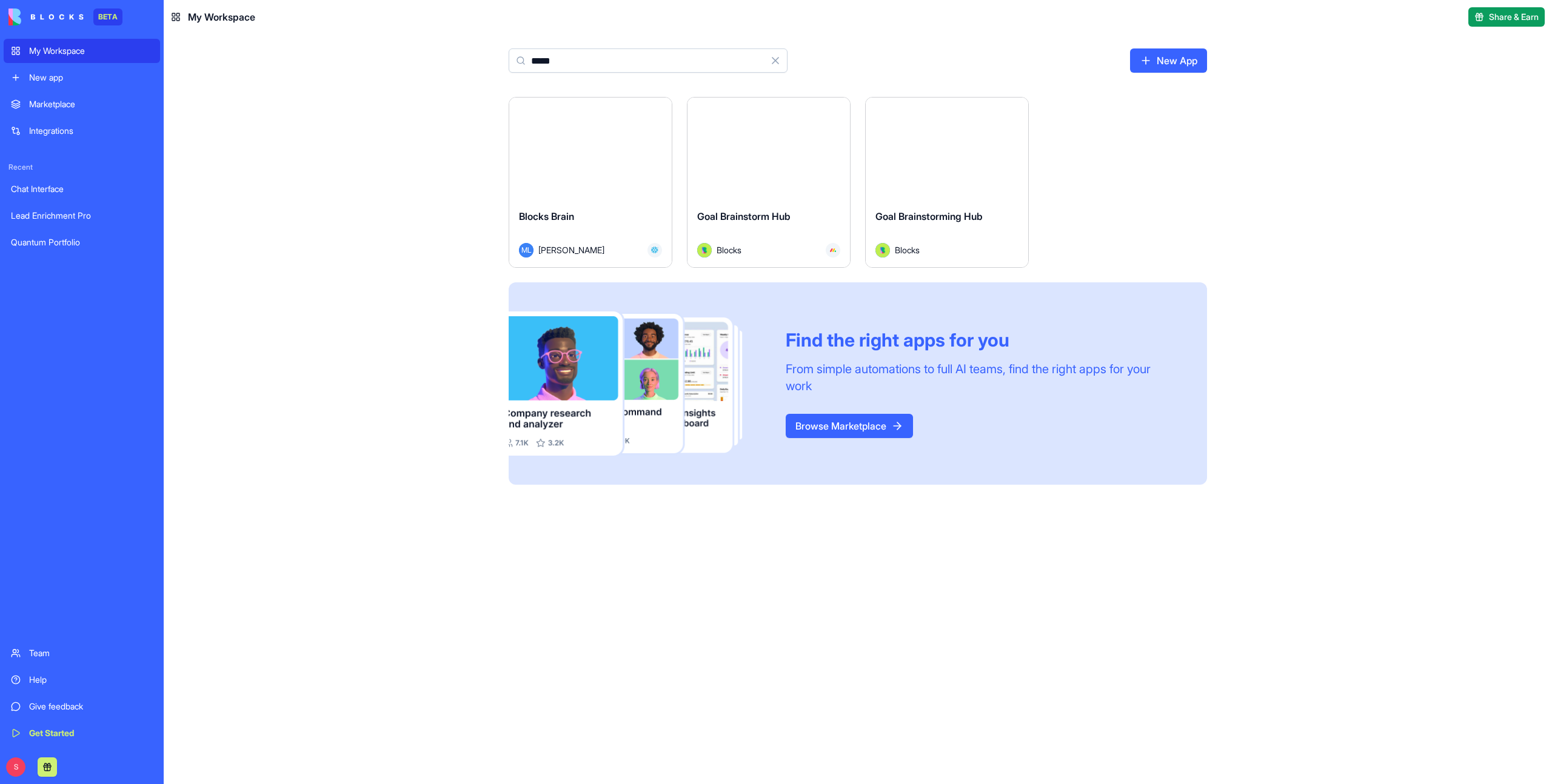
click at [611, 221] on div "Blocks Brain" at bounding box center [590, 226] width 143 height 34
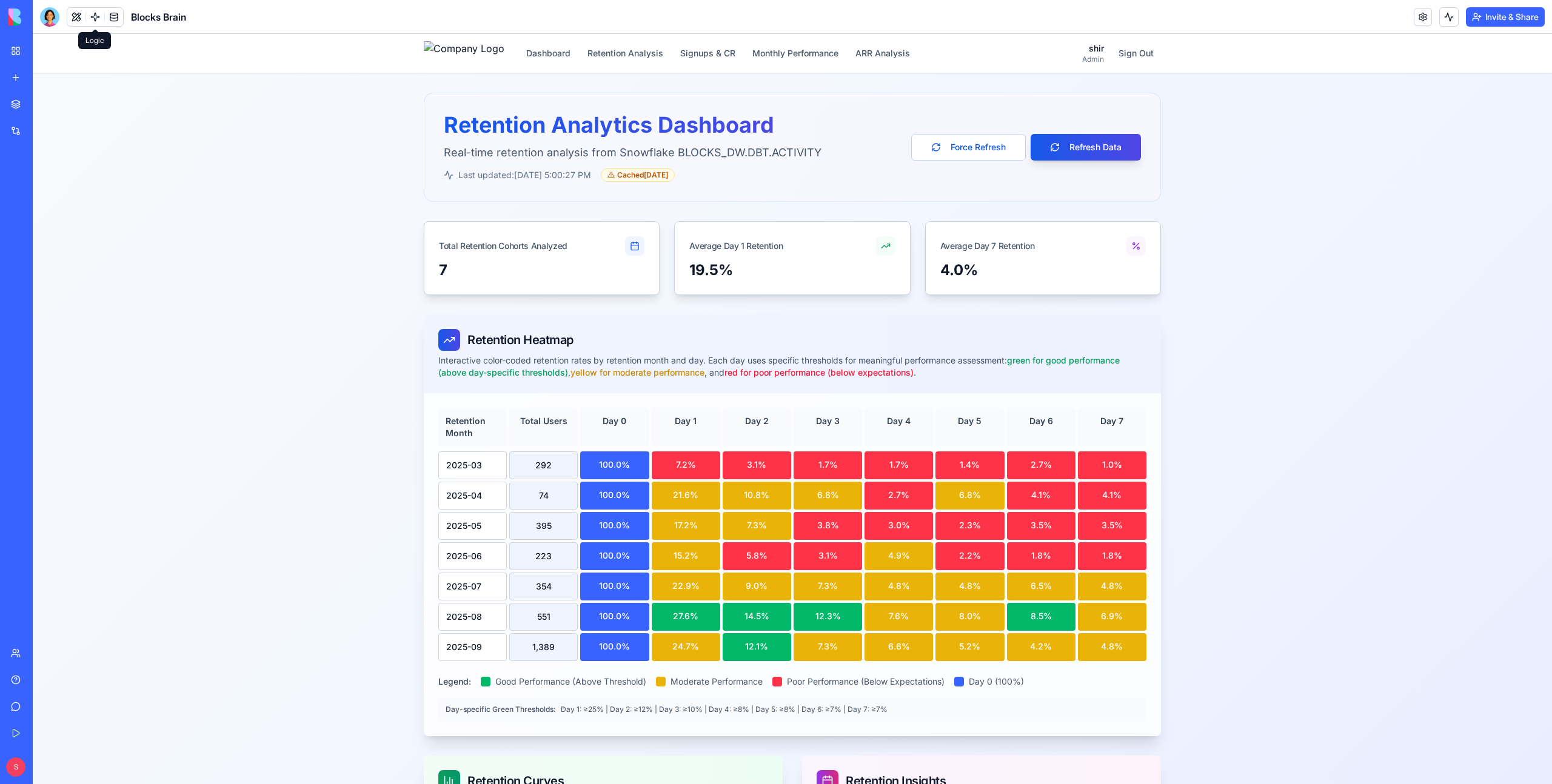
click at [97, 22] on link at bounding box center [95, 17] width 18 height 18
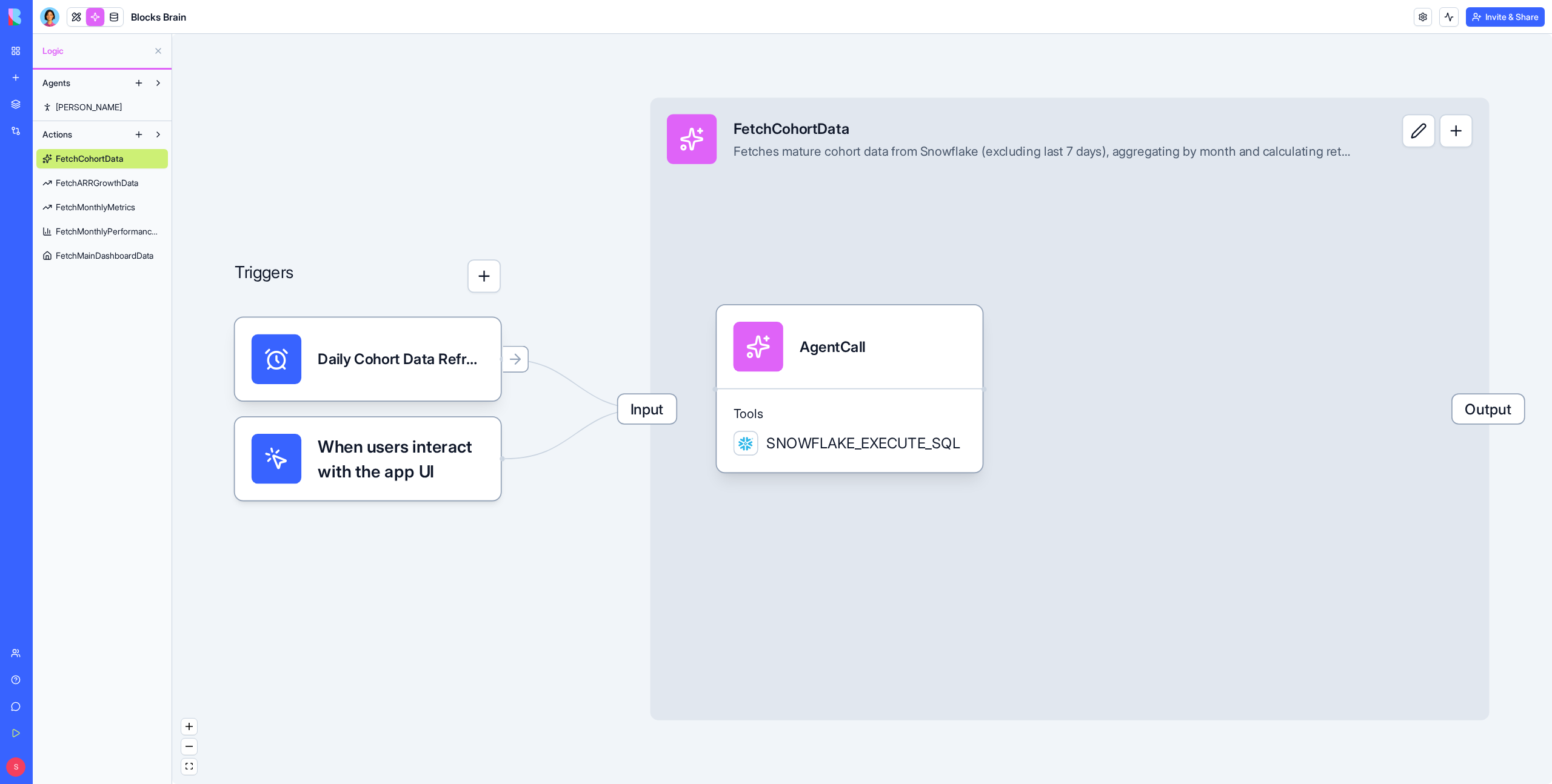
click at [90, 184] on span "FetchARRGrowthData" at bounding box center [97, 182] width 82 height 12
click at [917, 424] on div "Tools SNOWFLAKE_EXECUTE_SQL" at bounding box center [849, 431] width 265 height 84
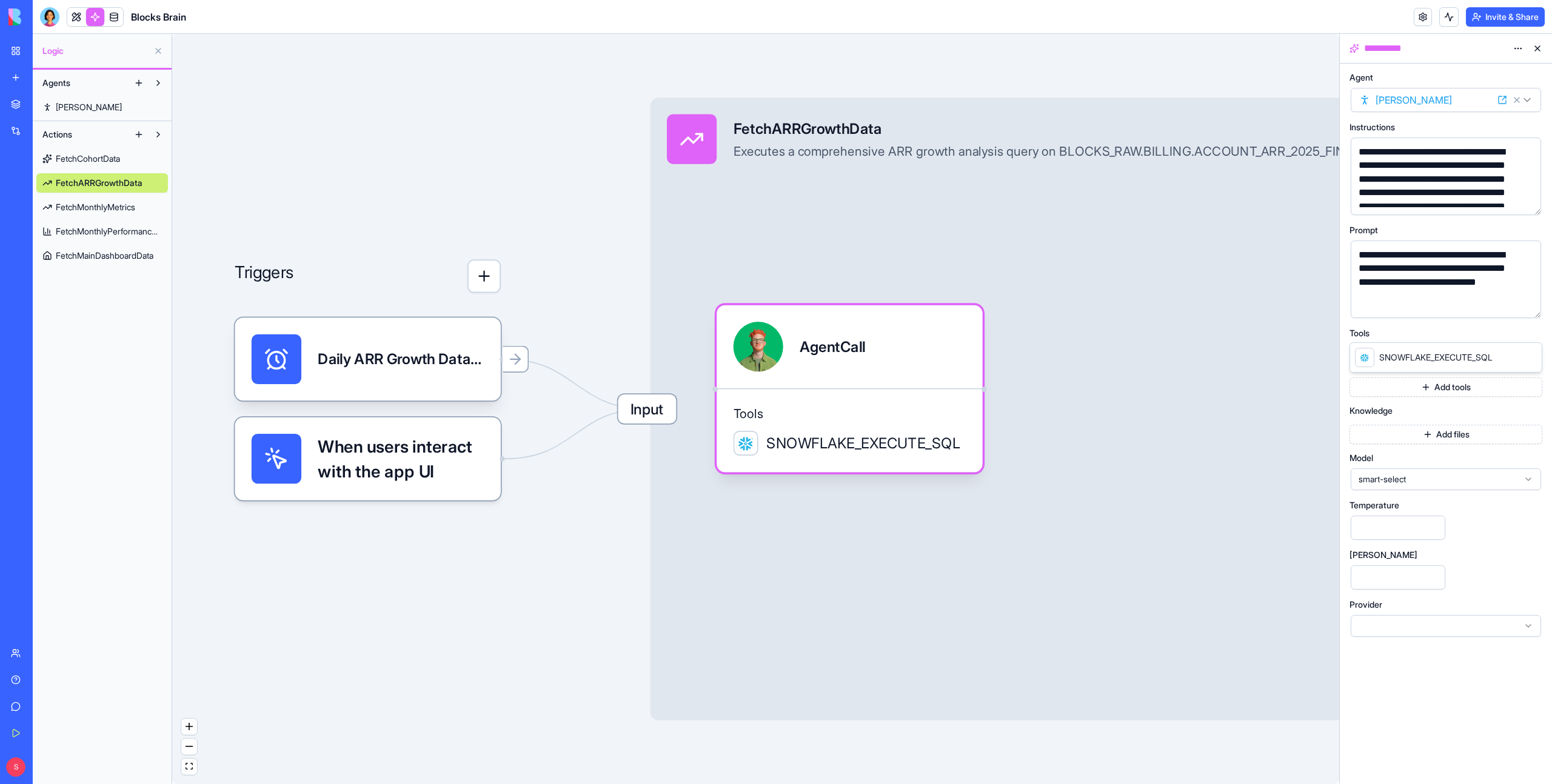
click at [1531, 306] on button "button" at bounding box center [1529, 306] width 19 height 19
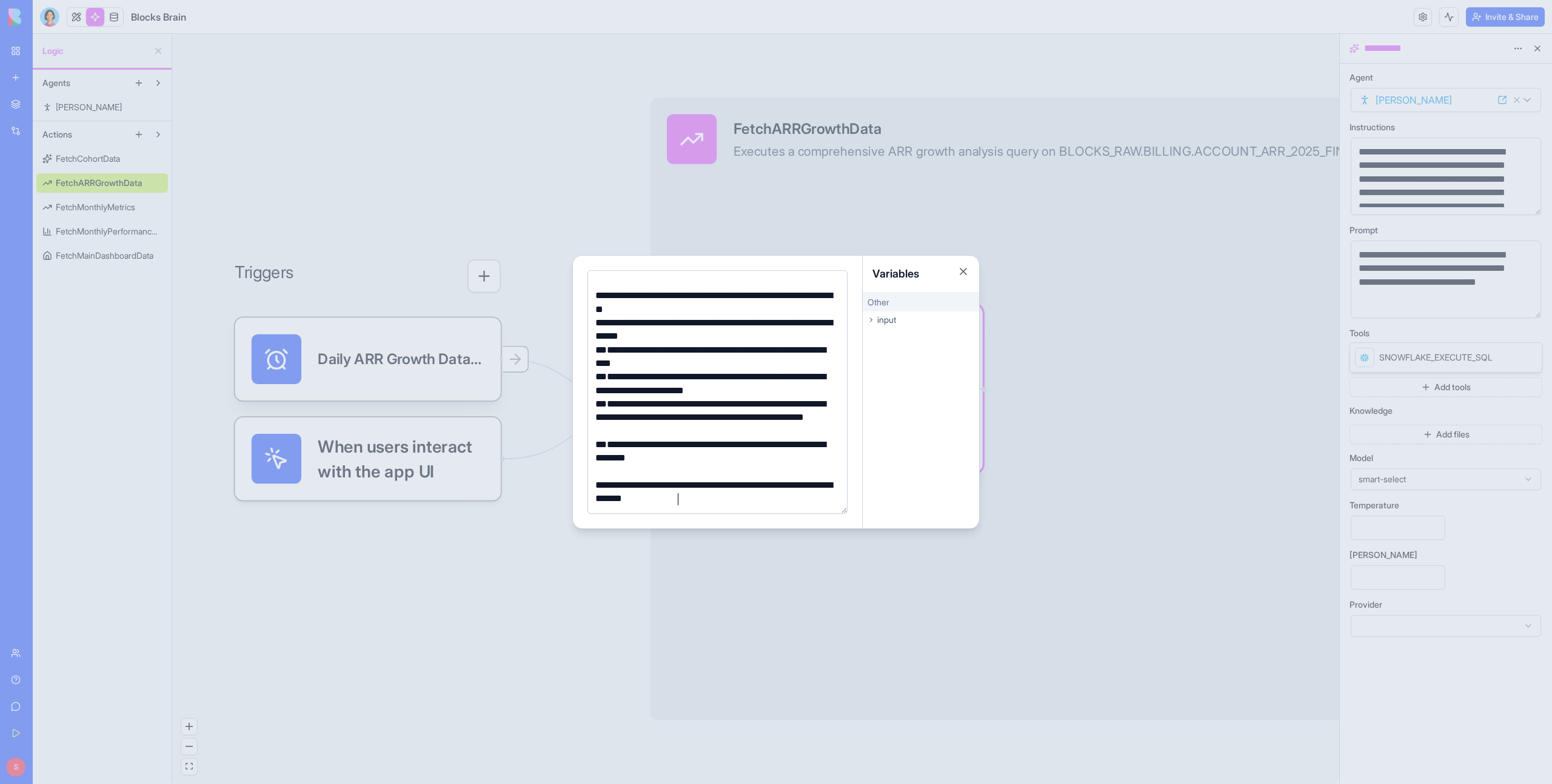
scroll to position [71, 0]
click at [963, 270] on button "Close" at bounding box center [963, 271] width 12 height 12
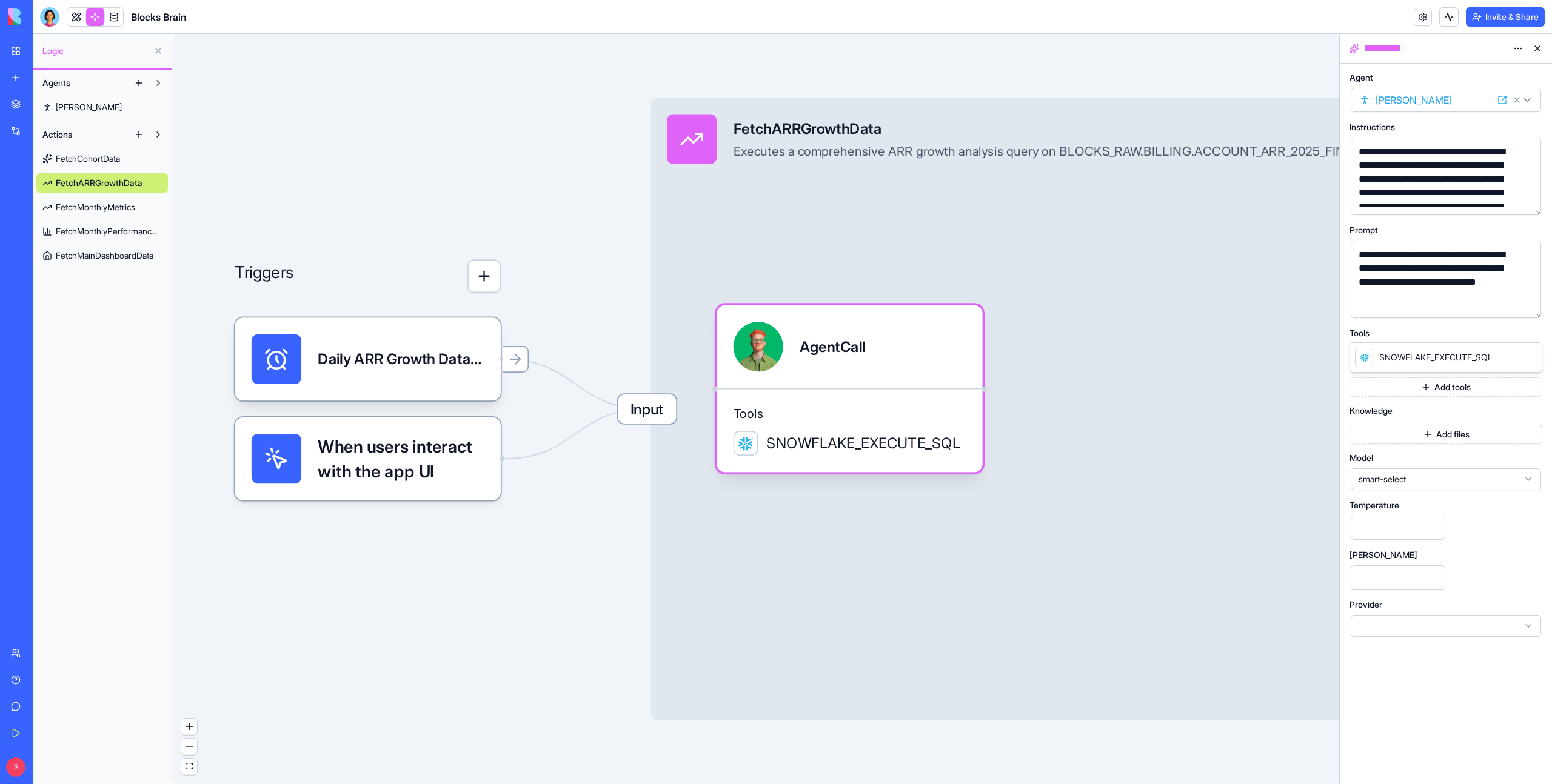
click at [103, 253] on span "FetchMainDashboardData" at bounding box center [104, 255] width 97 height 12
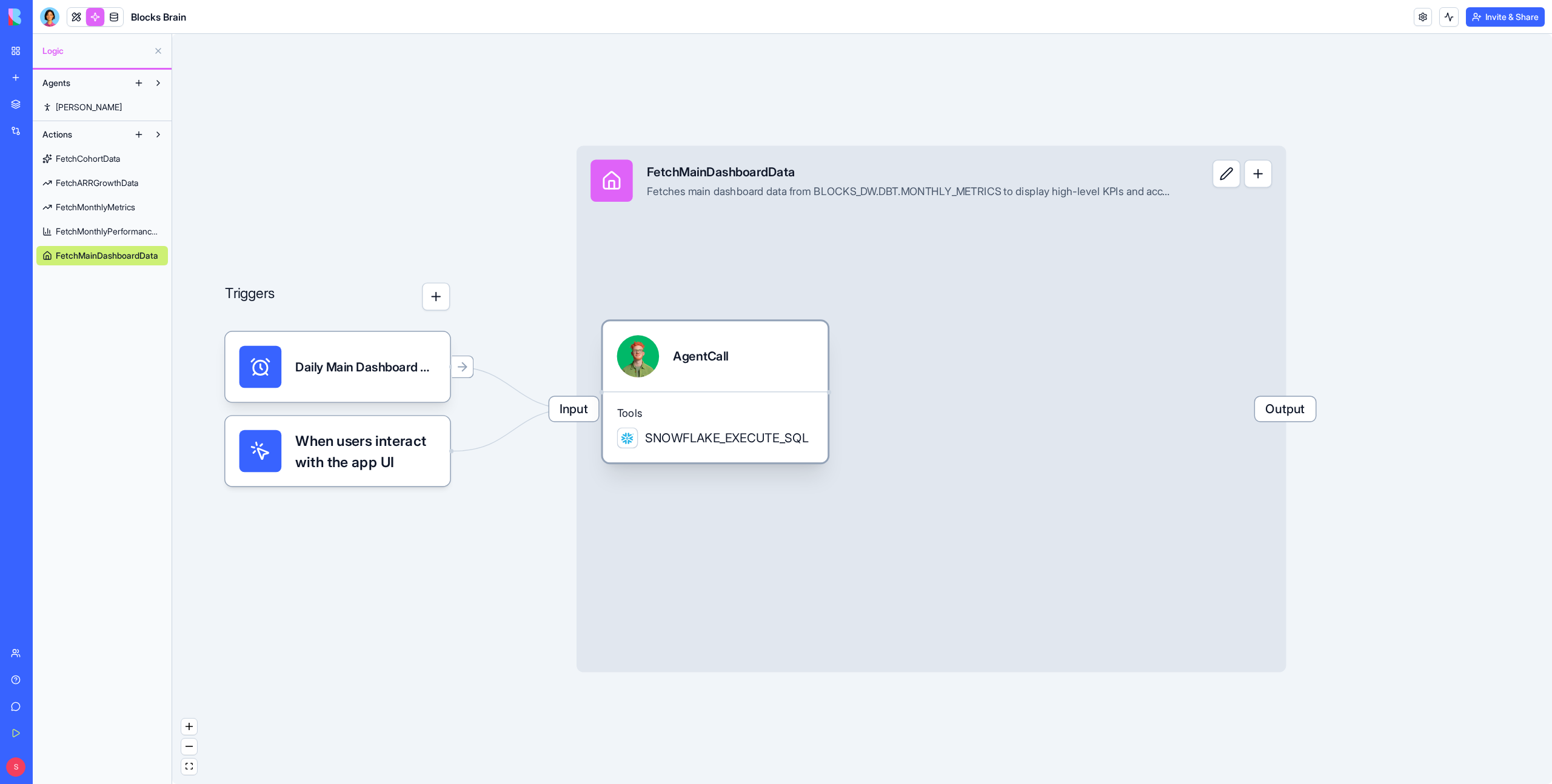
click at [705, 368] on div "AgentCall" at bounding box center [701, 356] width 55 height 43
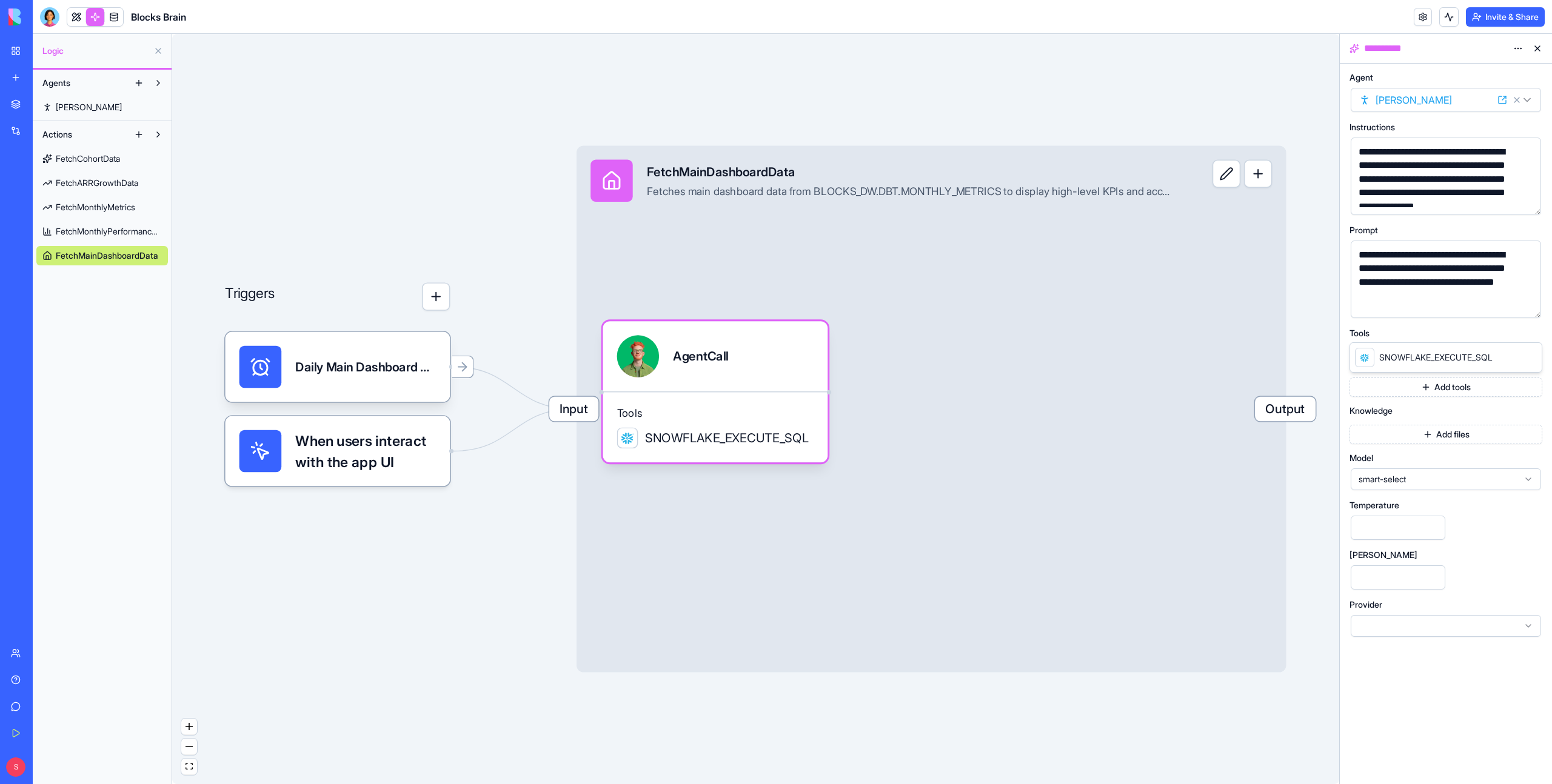
click at [1524, 310] on button "button" at bounding box center [1529, 306] width 19 height 19
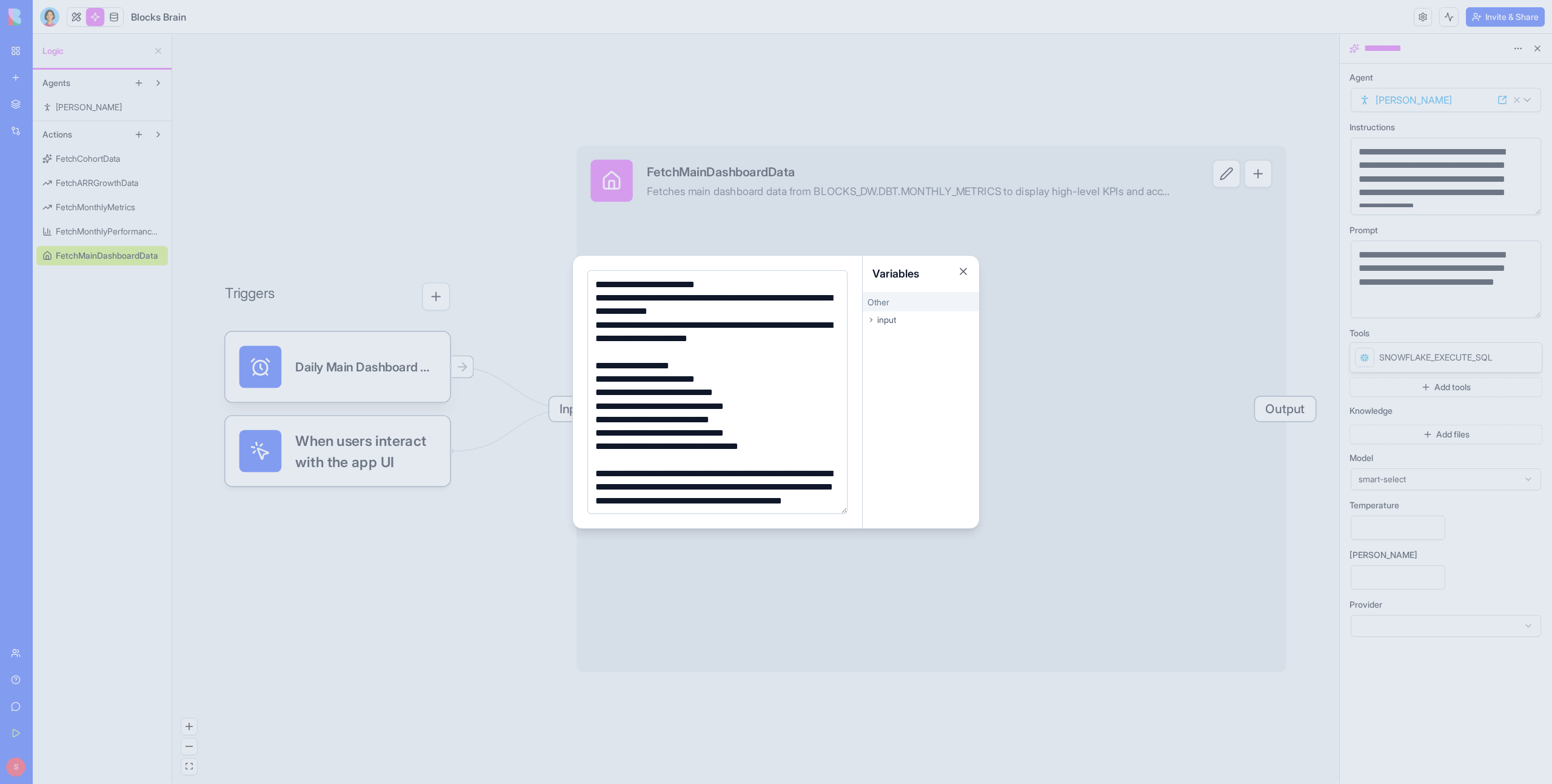
scroll to position [112, 0]
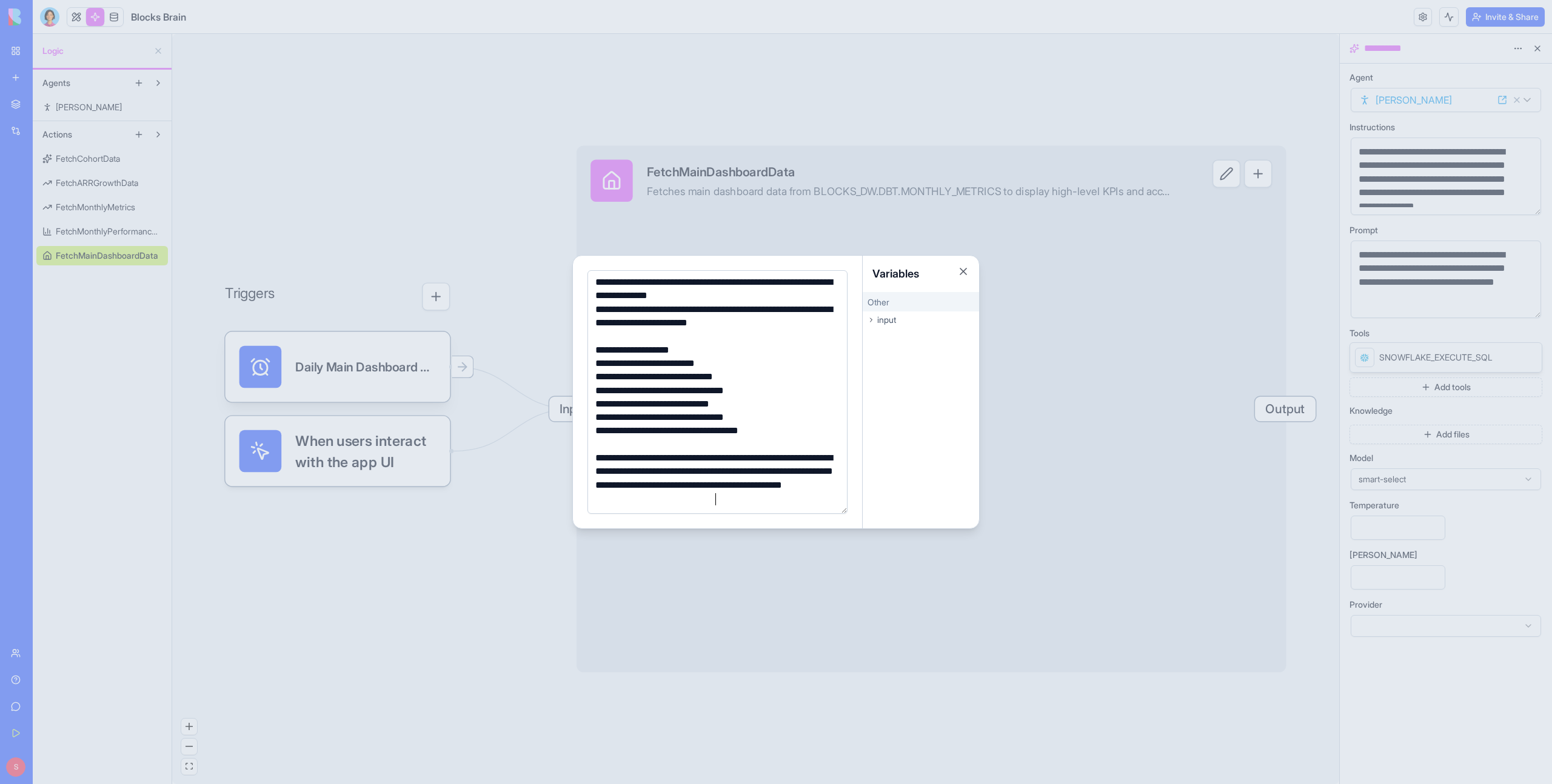
click at [966, 270] on button "Close" at bounding box center [963, 271] width 12 height 12
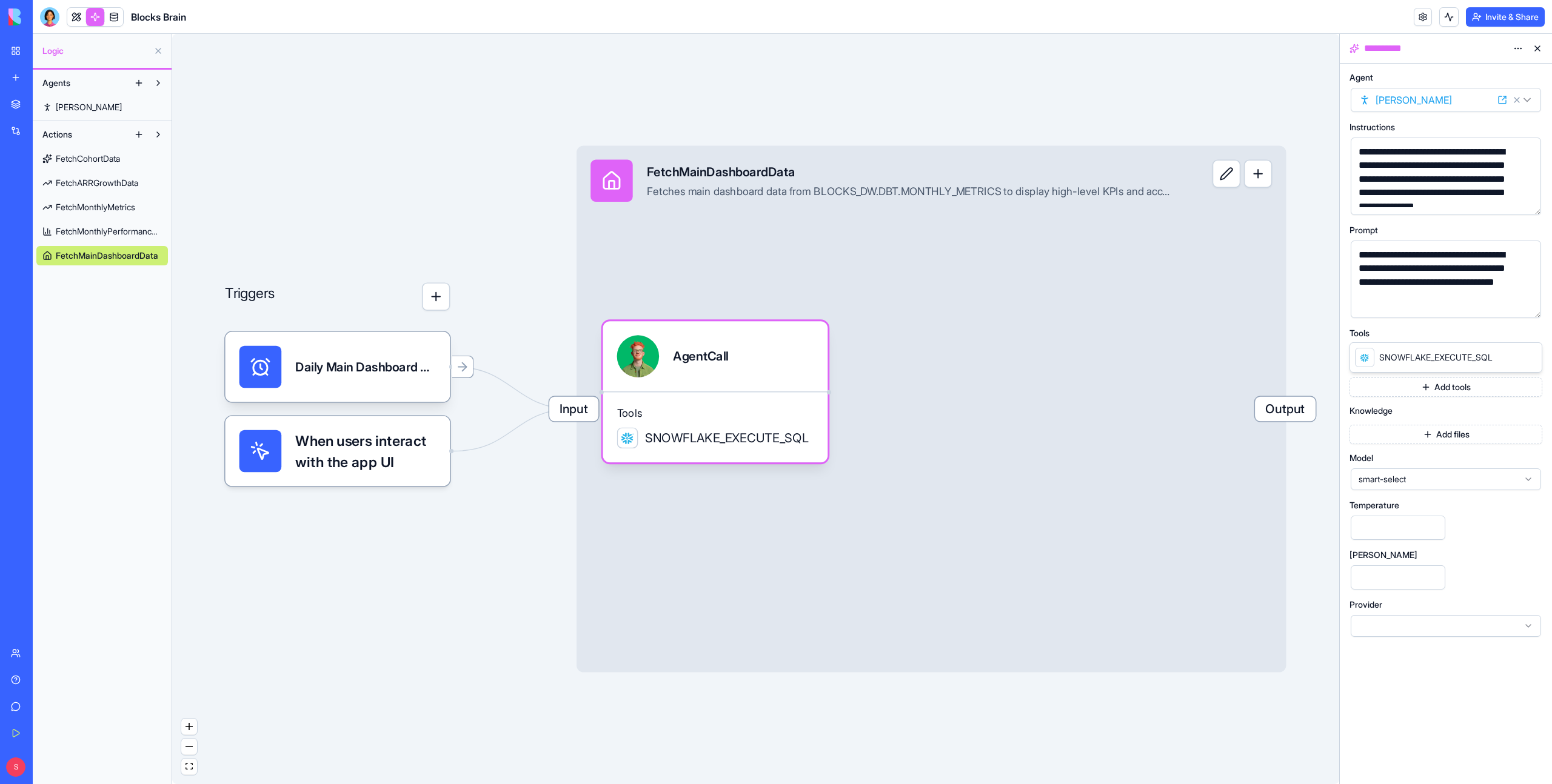
click at [794, 66] on div "Triggers Daily Main Dashboard RefreshTrigger When users interact with the app U…" at bounding box center [755, 409] width 1167 height 751
